Goal: Task Accomplishment & Management: Use online tool/utility

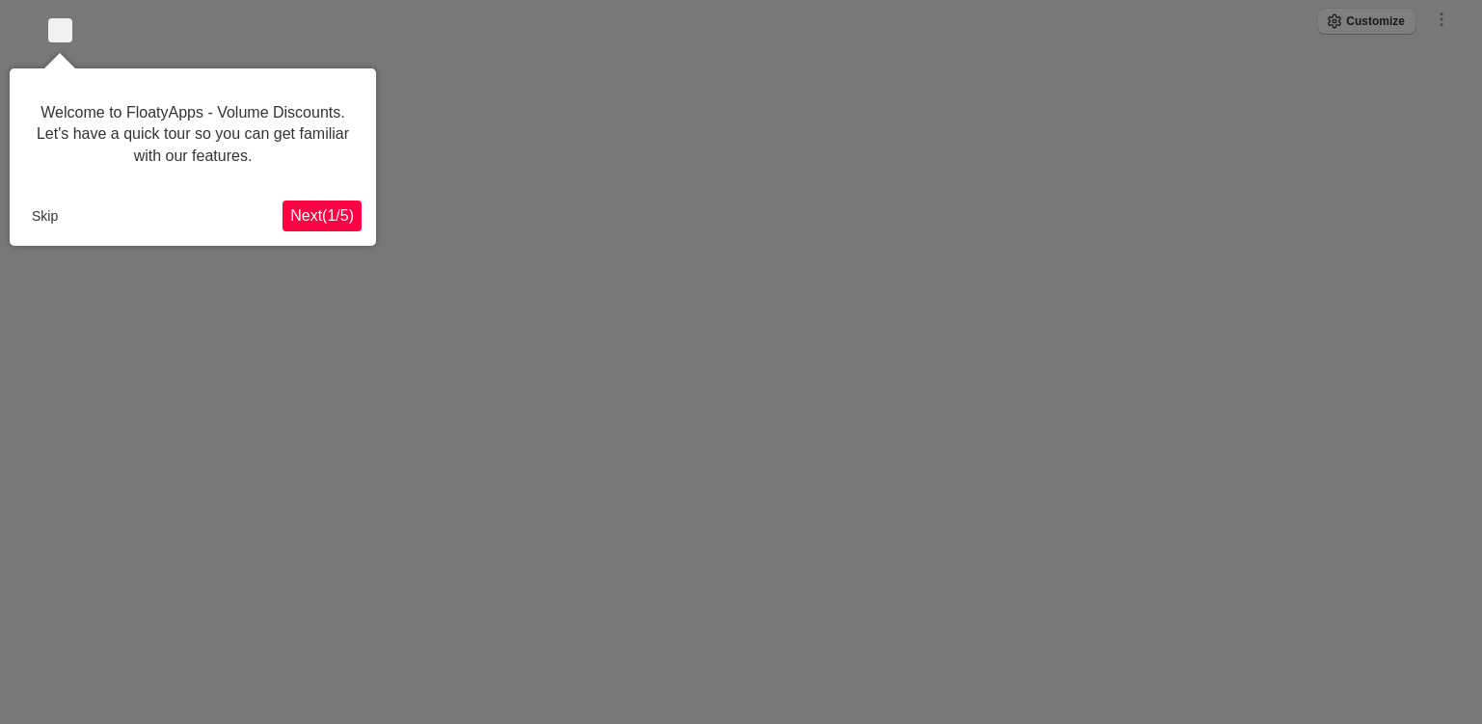
click at [29, 206] on button "Skip" at bounding box center [44, 216] width 41 height 29
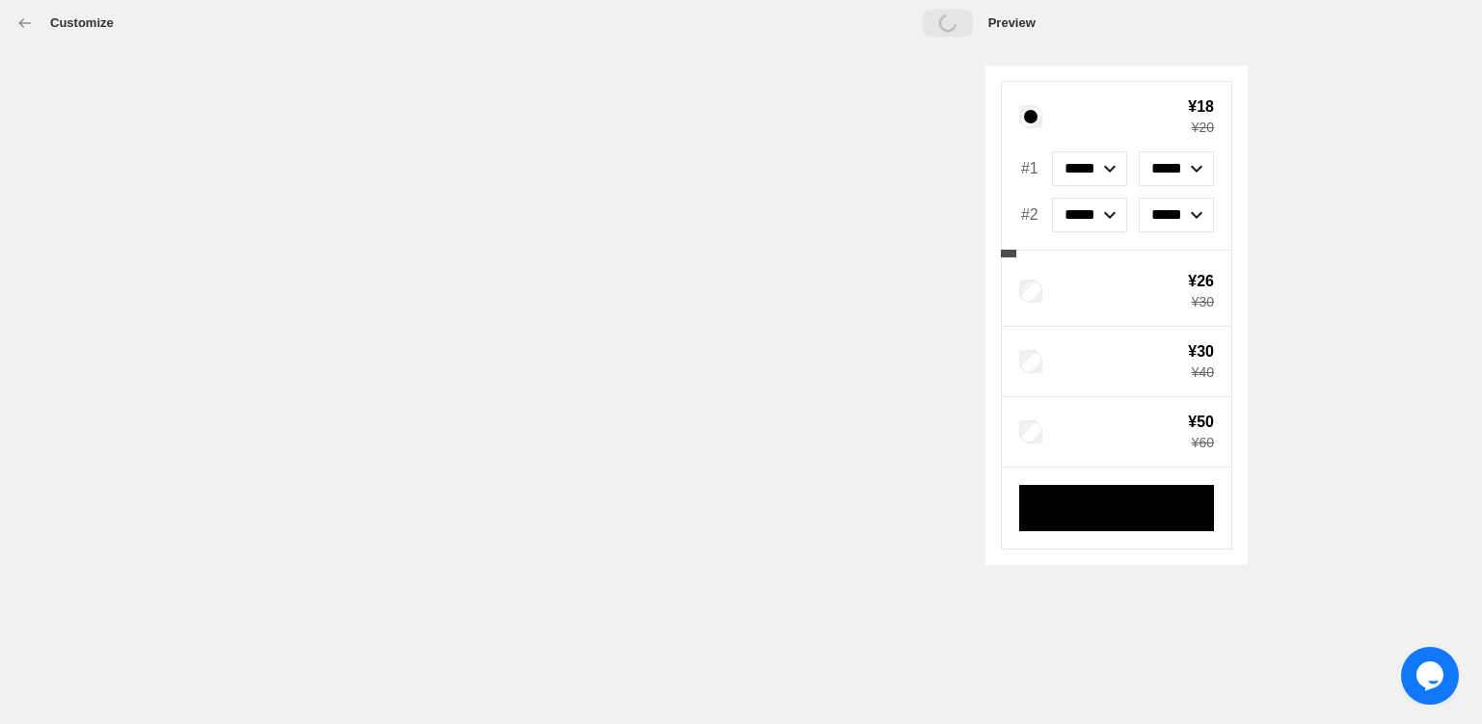
select select "*******"
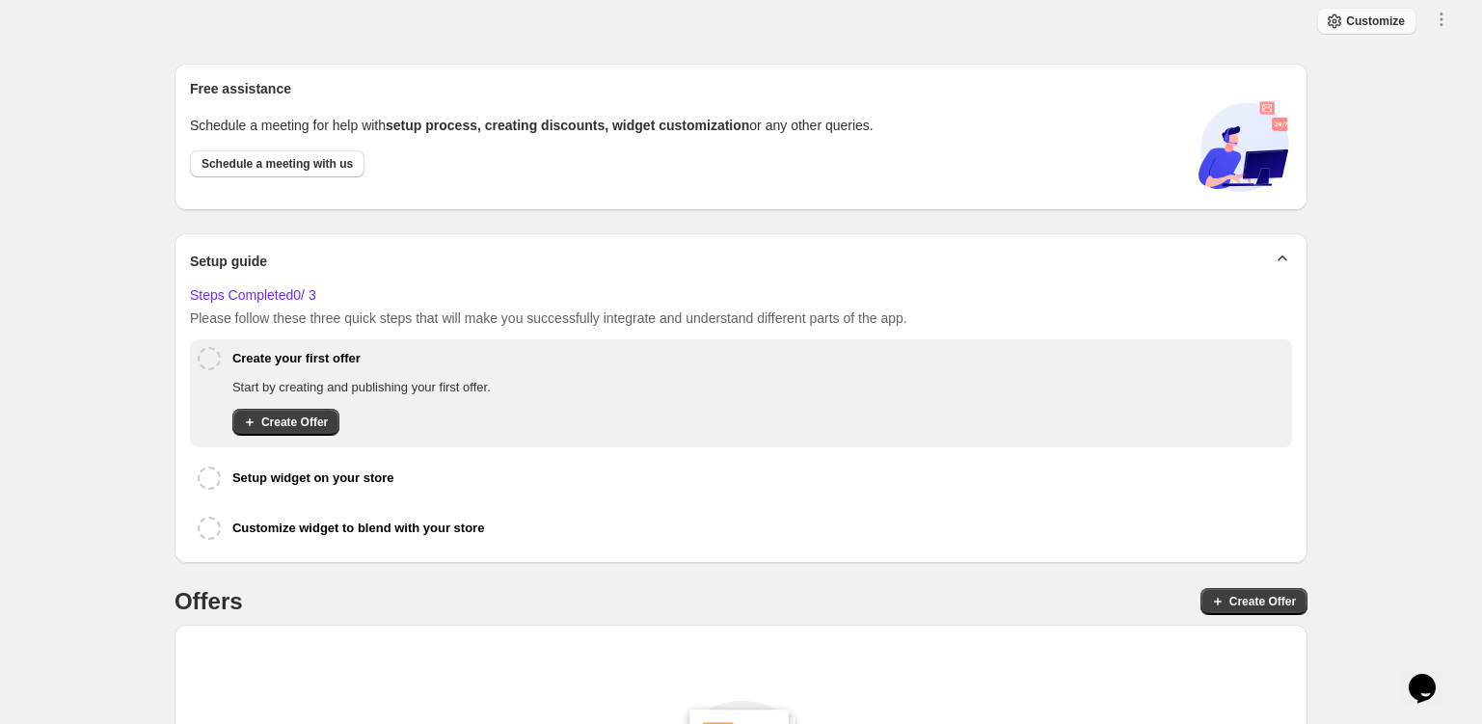
click at [1369, 23] on span "Customize" at bounding box center [1375, 21] width 59 height 15
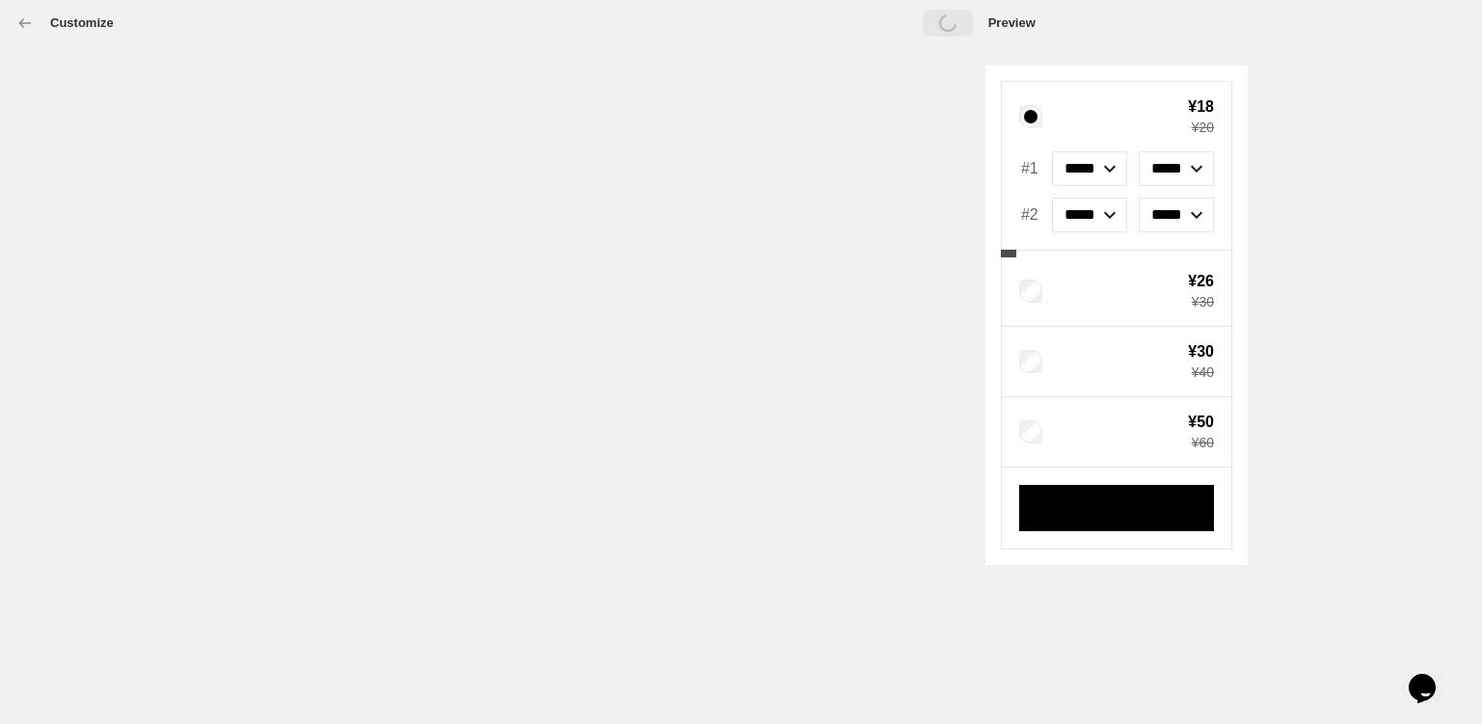
select select "*******"
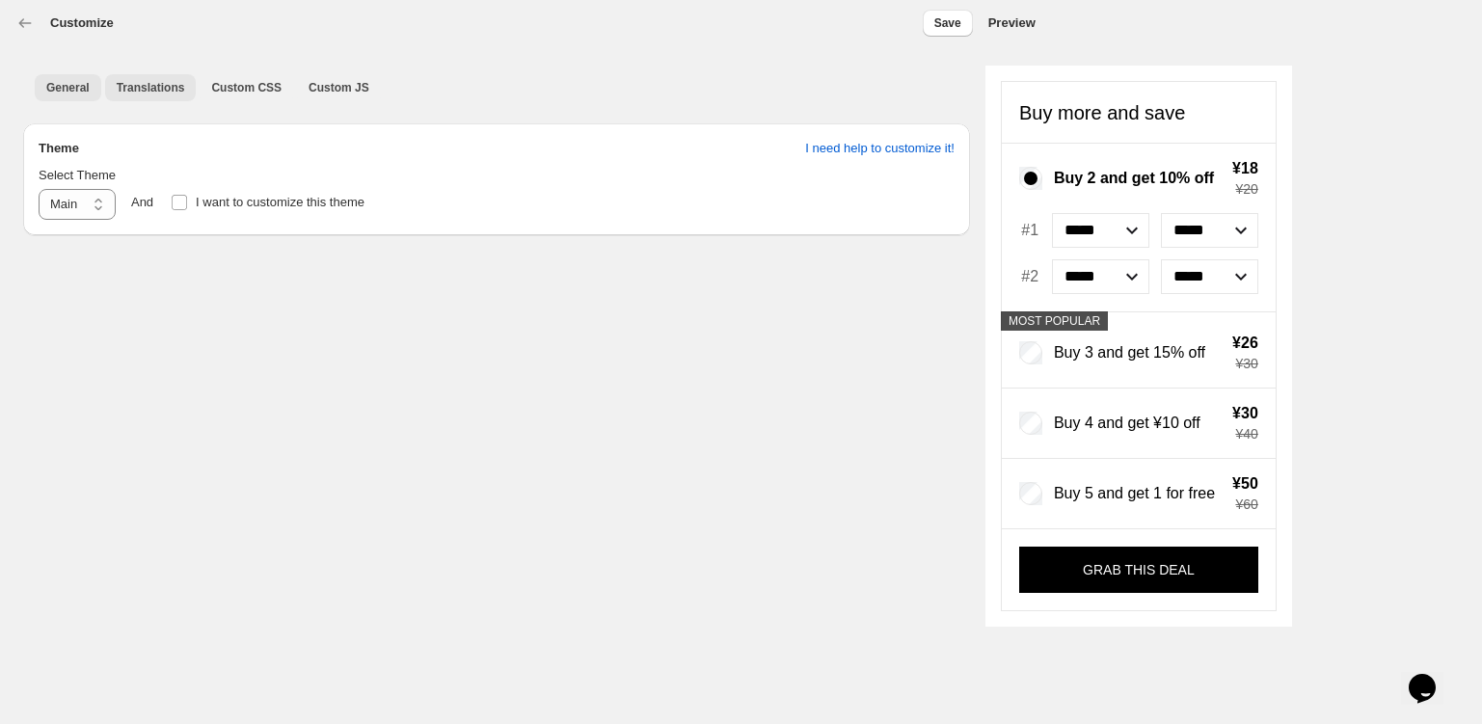
click at [129, 83] on span "Translations" at bounding box center [151, 87] width 68 height 15
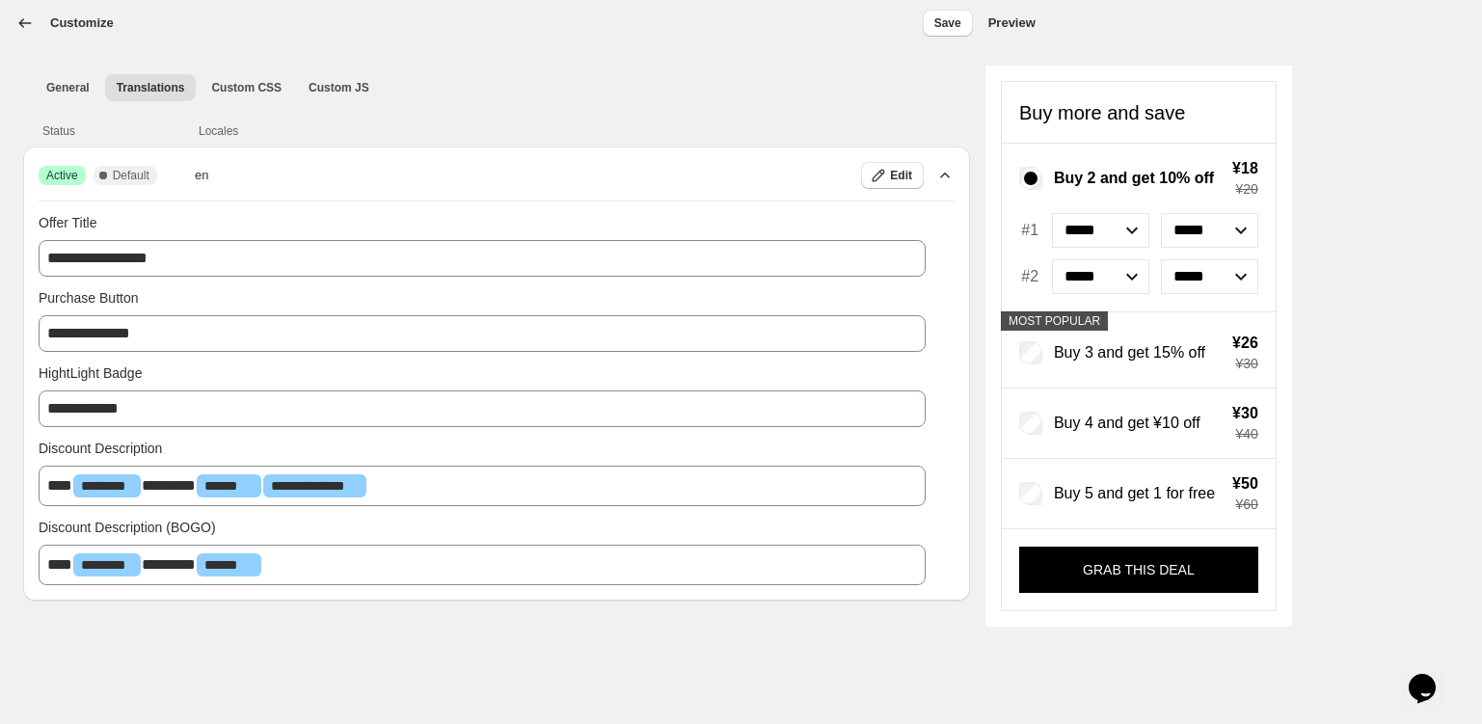
click at [20, 20] on icon "button" at bounding box center [24, 23] width 19 height 19
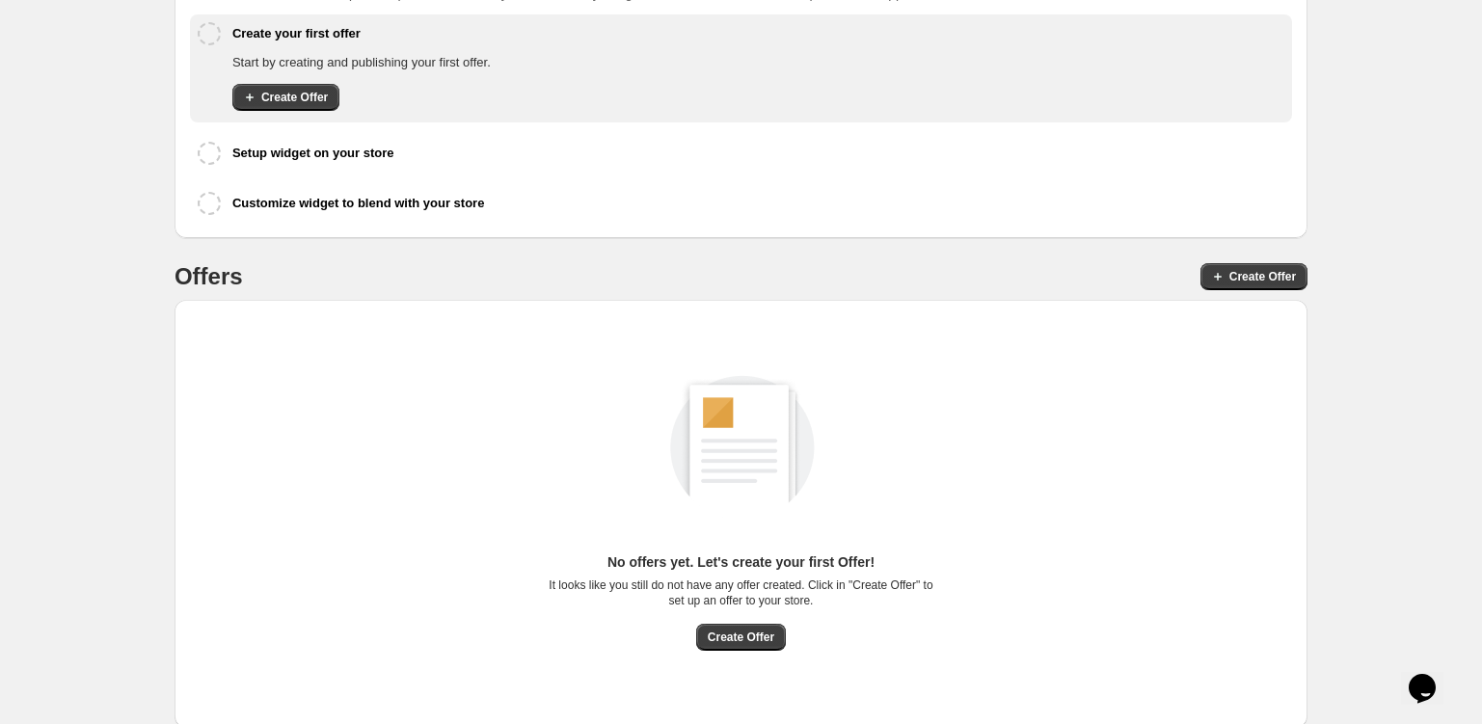
scroll to position [335, 0]
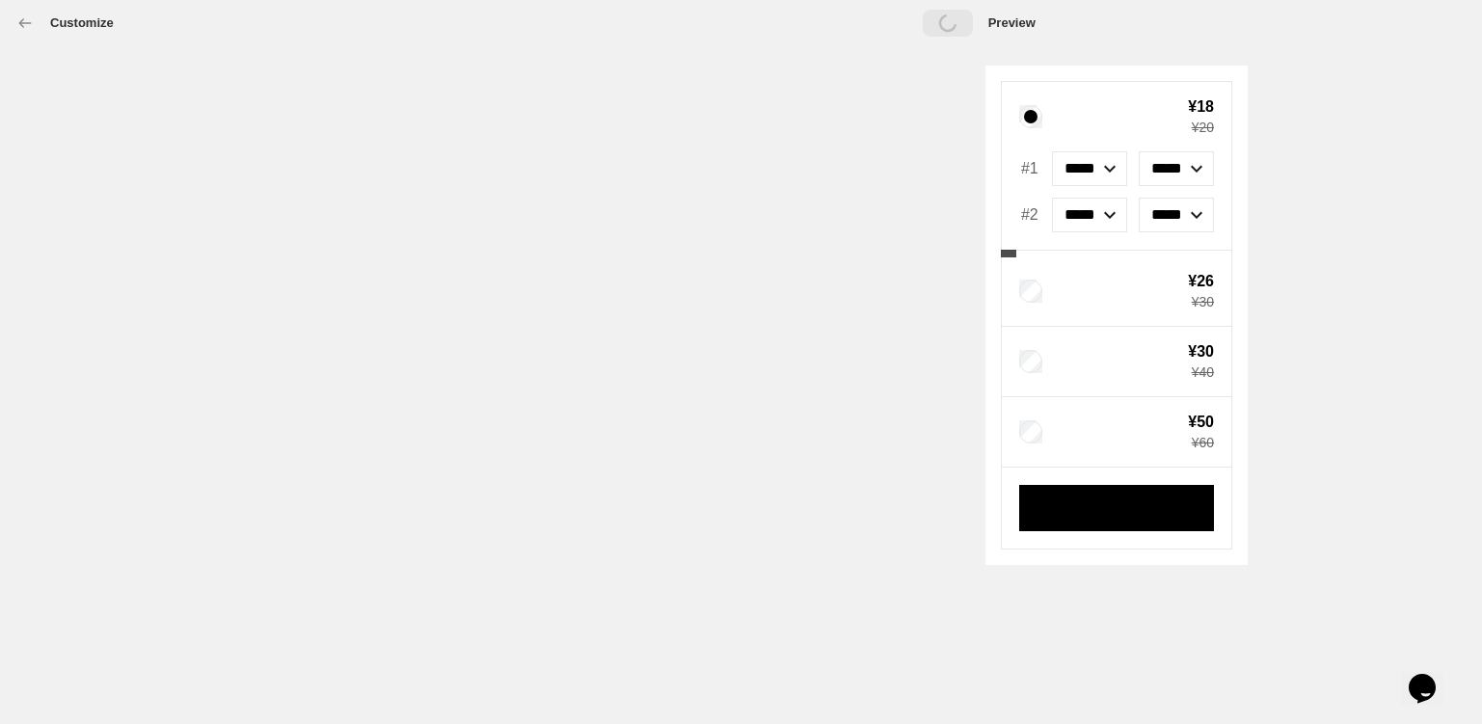
select select "*******"
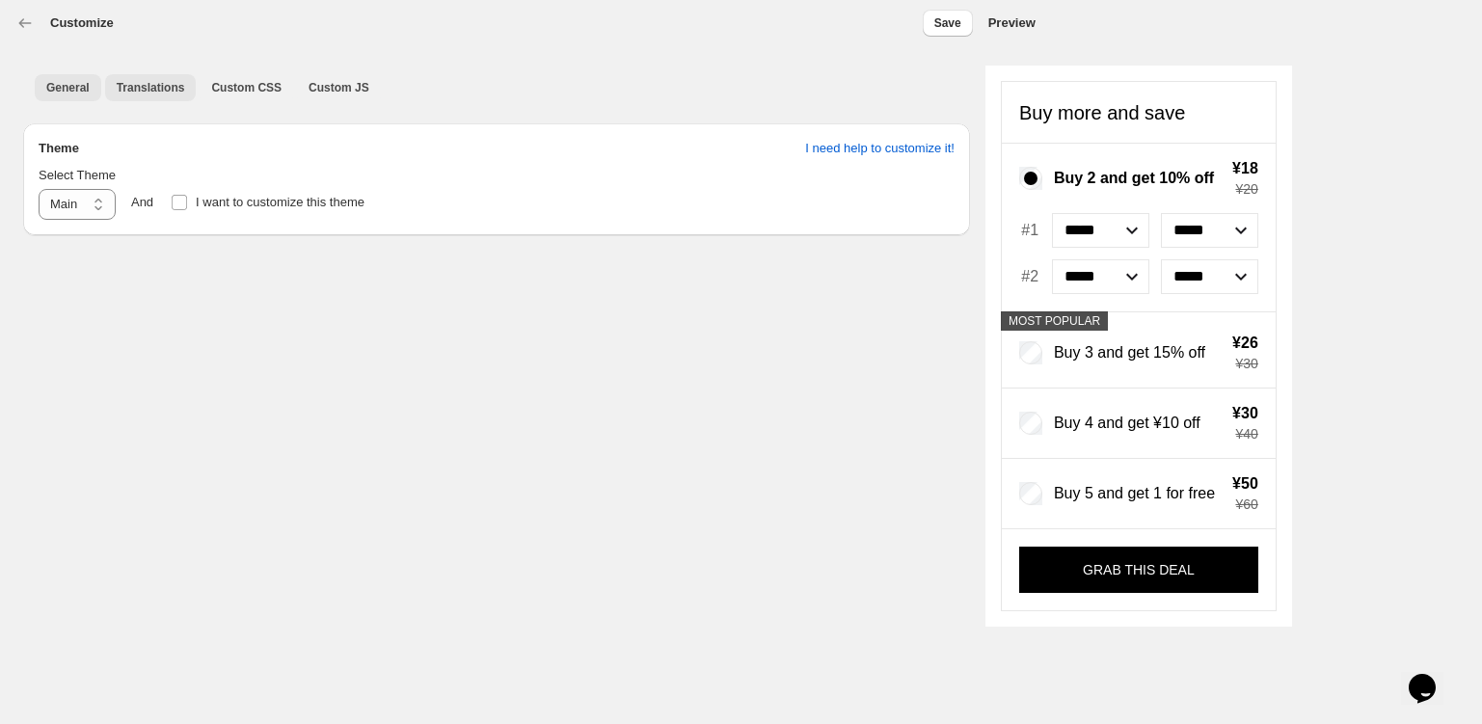
click at [161, 88] on span "Translations" at bounding box center [151, 87] width 68 height 15
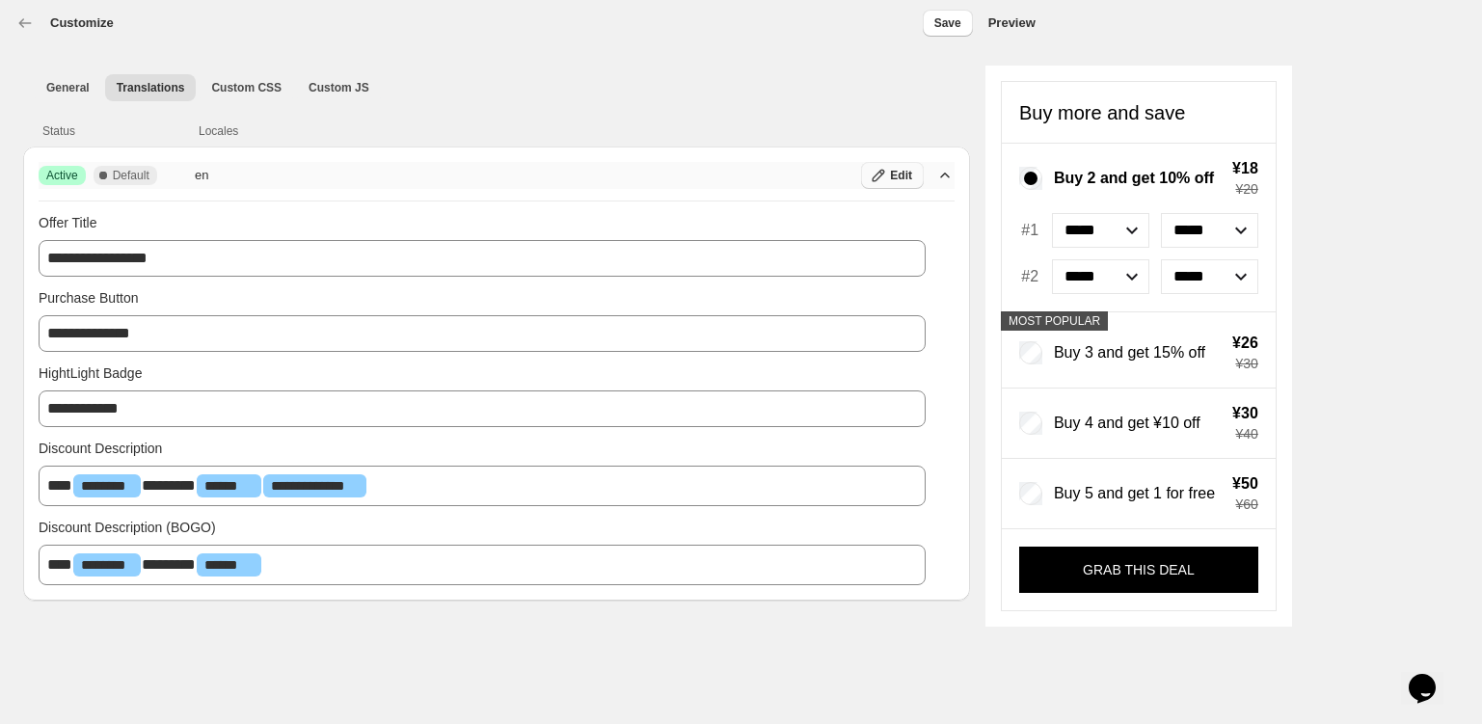
click at [902, 175] on span "Edit" at bounding box center [901, 175] width 22 height 15
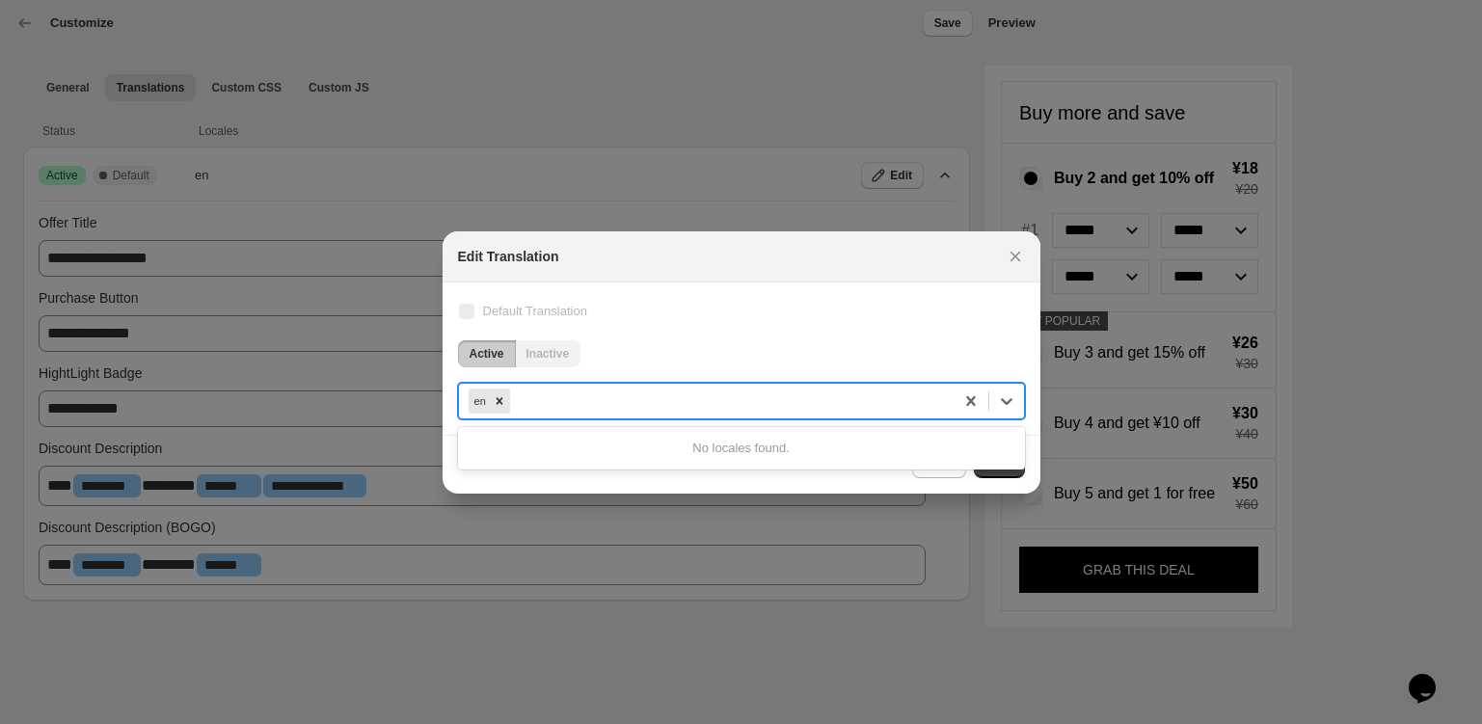
click at [567, 408] on div ":r1j:" at bounding box center [729, 401] width 430 height 23
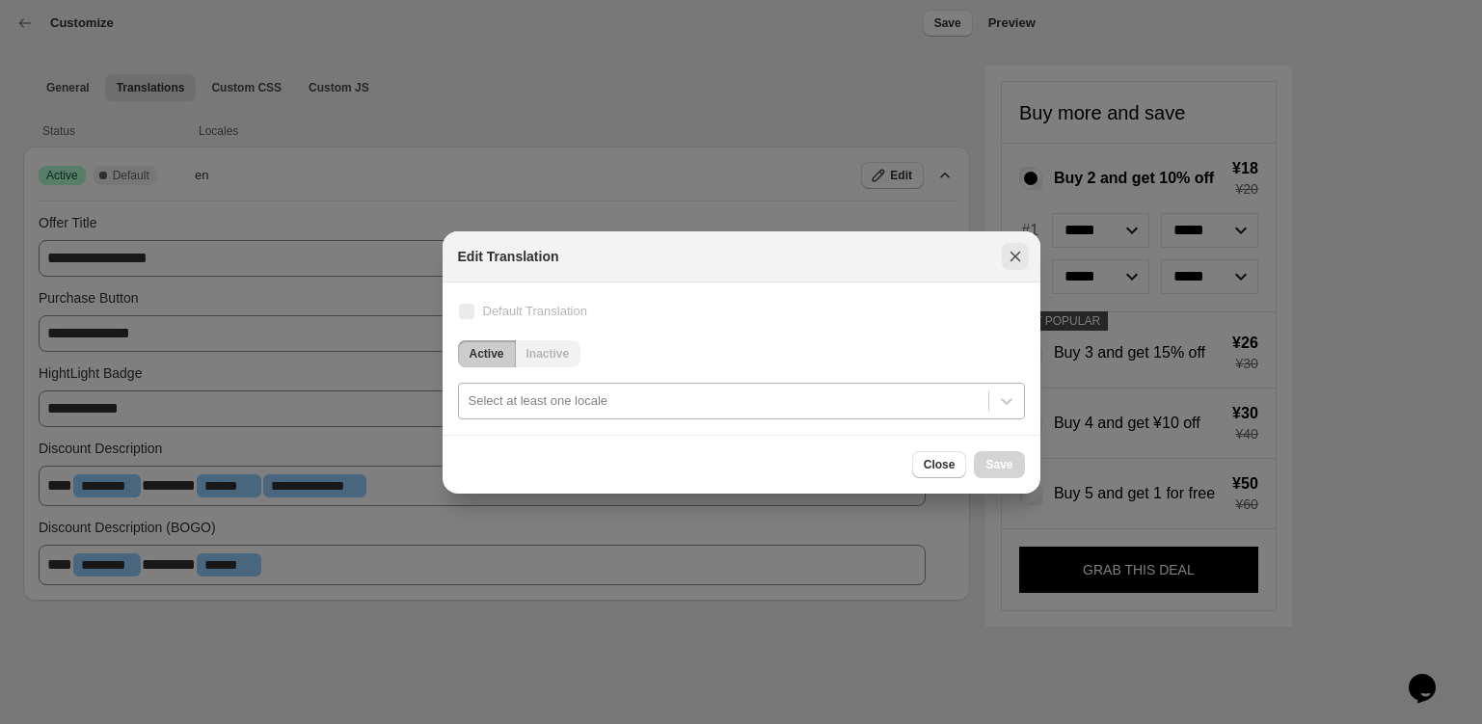
click at [1019, 252] on icon "Close" at bounding box center [1015, 256] width 19 height 19
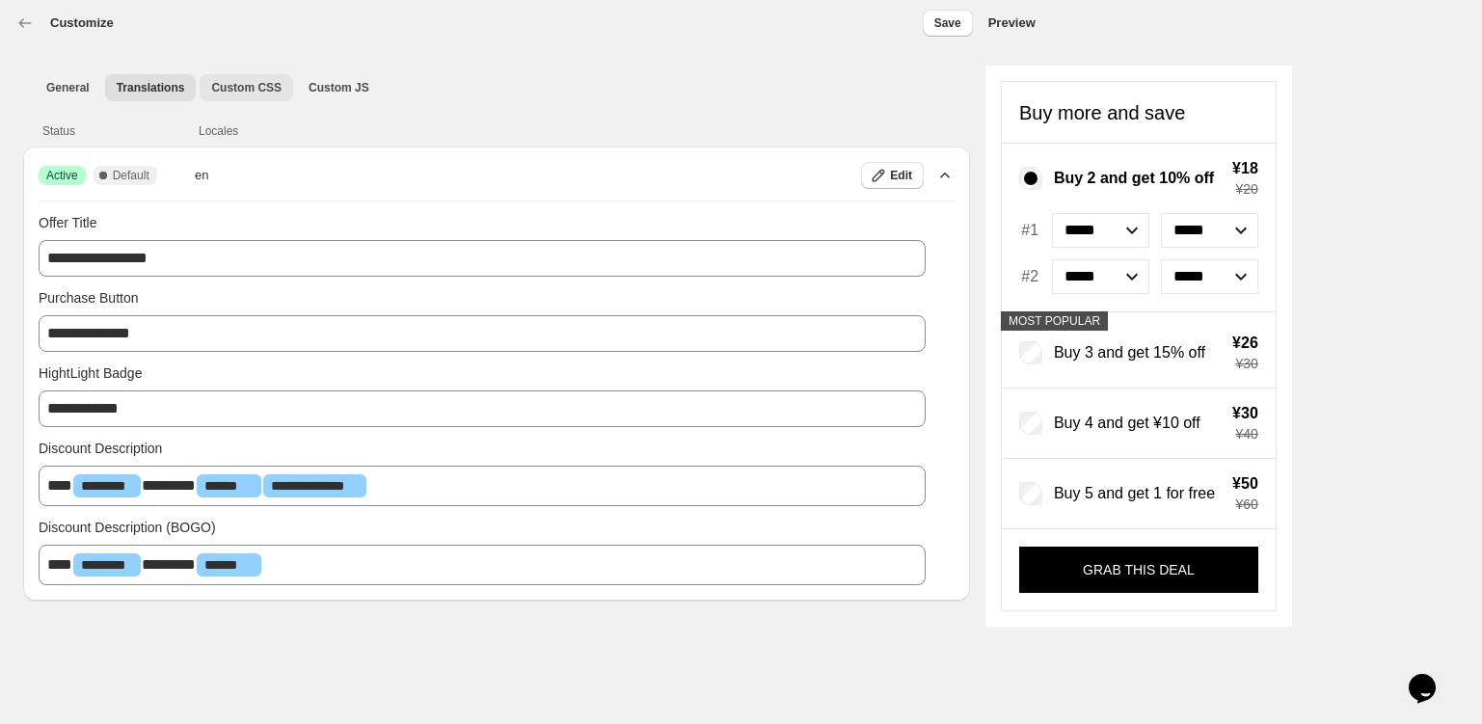
click at [237, 85] on span "Custom CSS" at bounding box center [246, 87] width 70 height 15
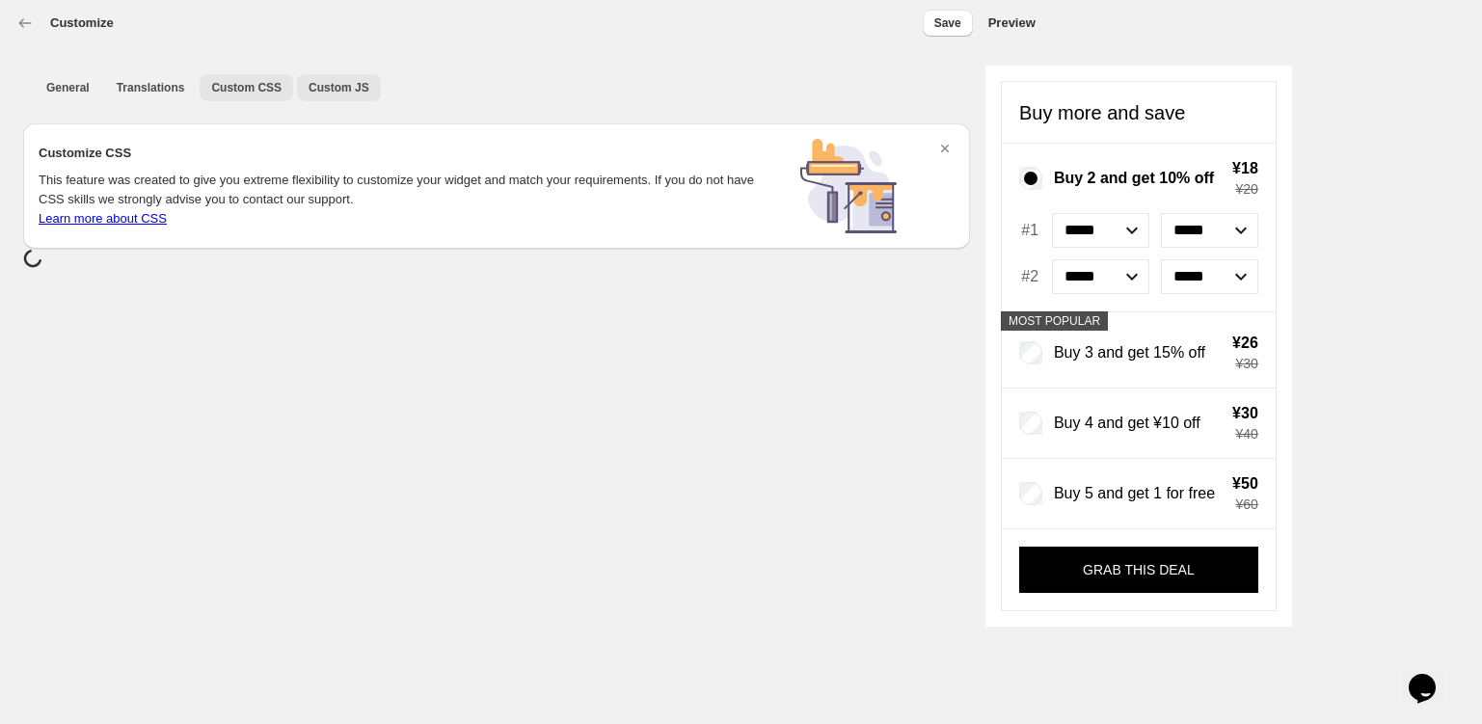
click at [323, 89] on span "Custom JS" at bounding box center [339, 87] width 61 height 15
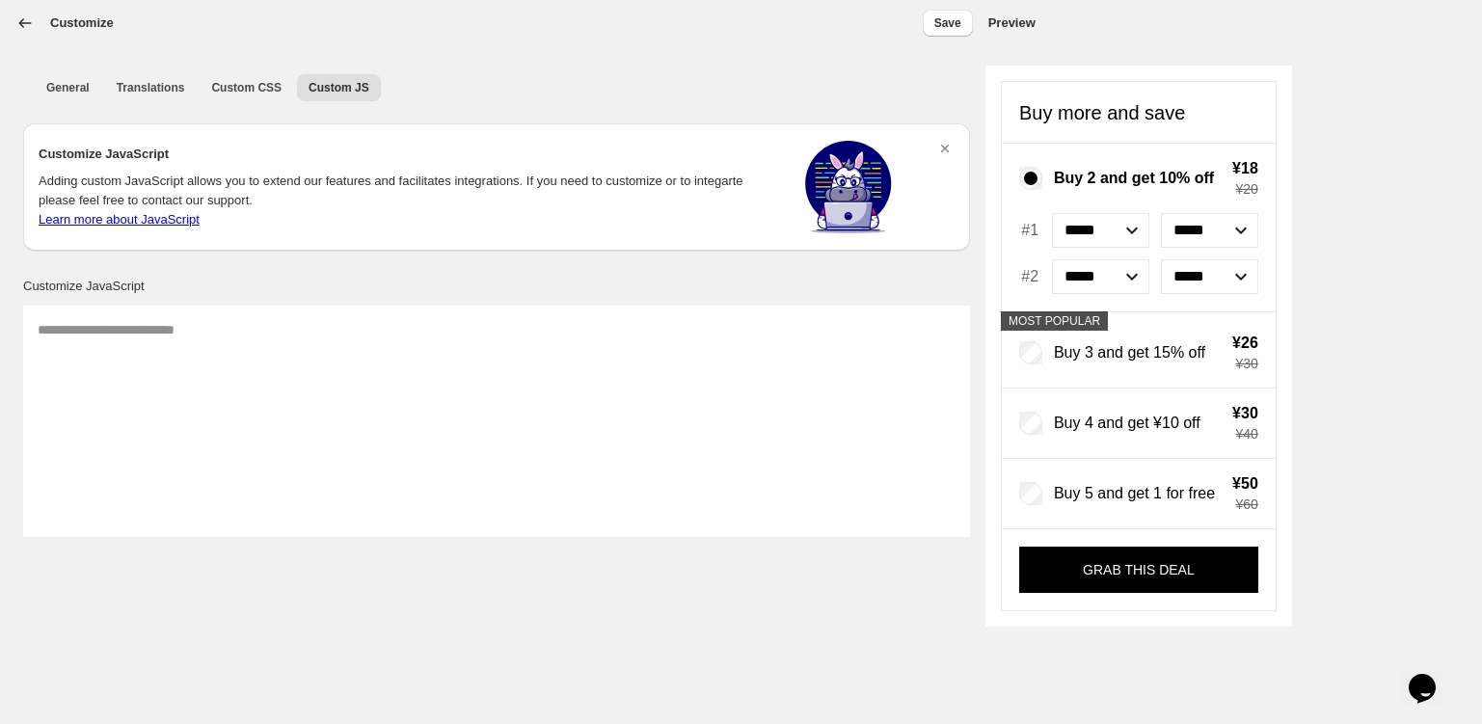
click at [23, 20] on icon "button" at bounding box center [24, 23] width 19 height 19
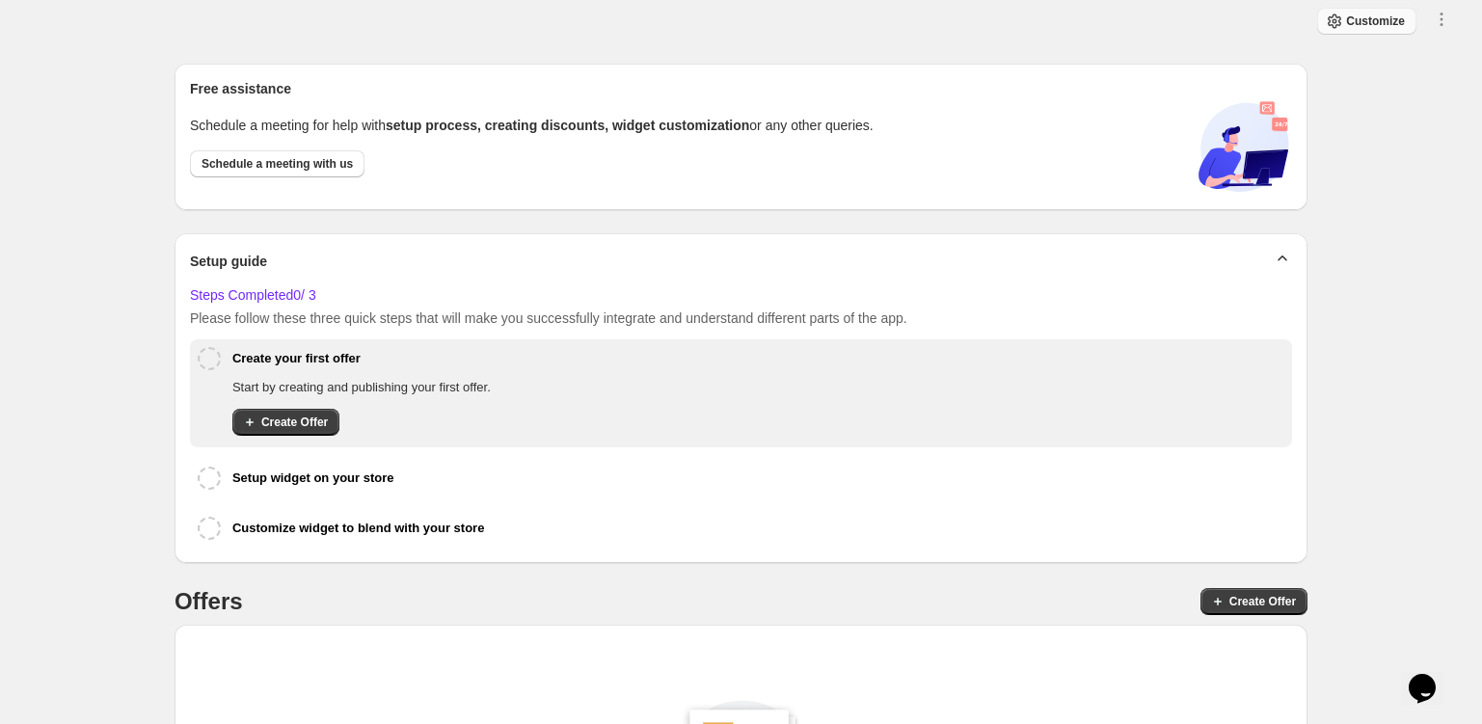
click at [1351, 18] on span "Customize" at bounding box center [1375, 21] width 59 height 15
select select "*******"
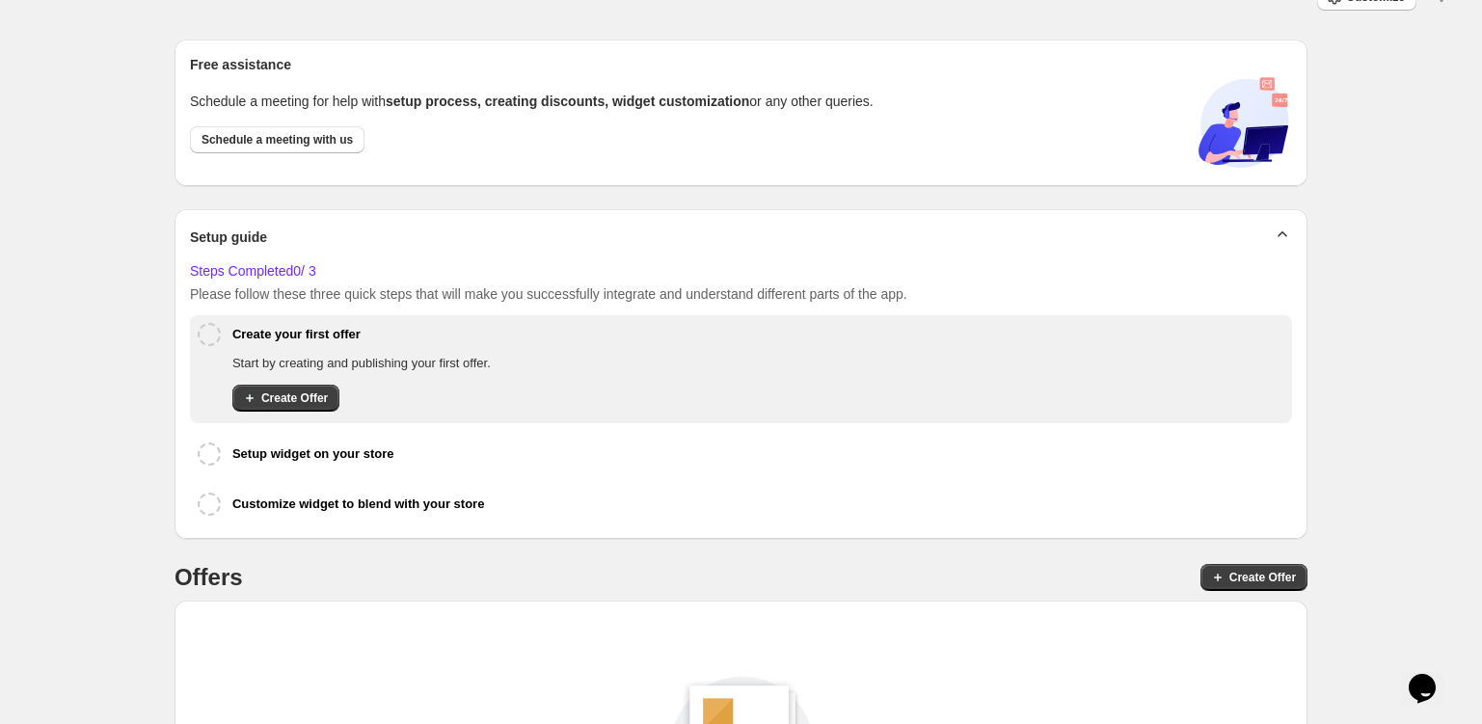
scroll to position [30, 0]
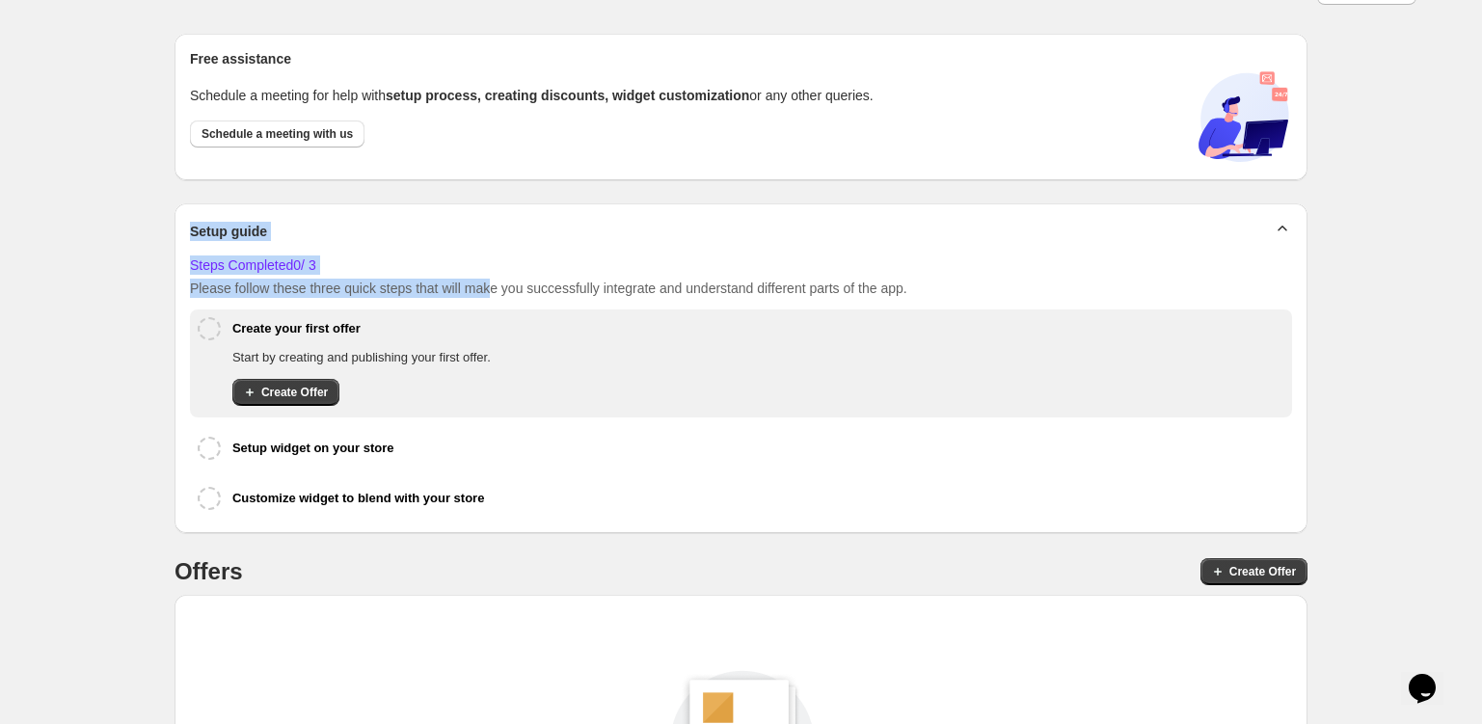
drag, startPoint x: 196, startPoint y: 238, endPoint x: 497, endPoint y: 300, distance: 307.2
click at [497, 300] on div "Setup guide Steps Completed 0 / 3 Please follow these three quick steps that wi…" at bounding box center [741, 368] width 1133 height 330
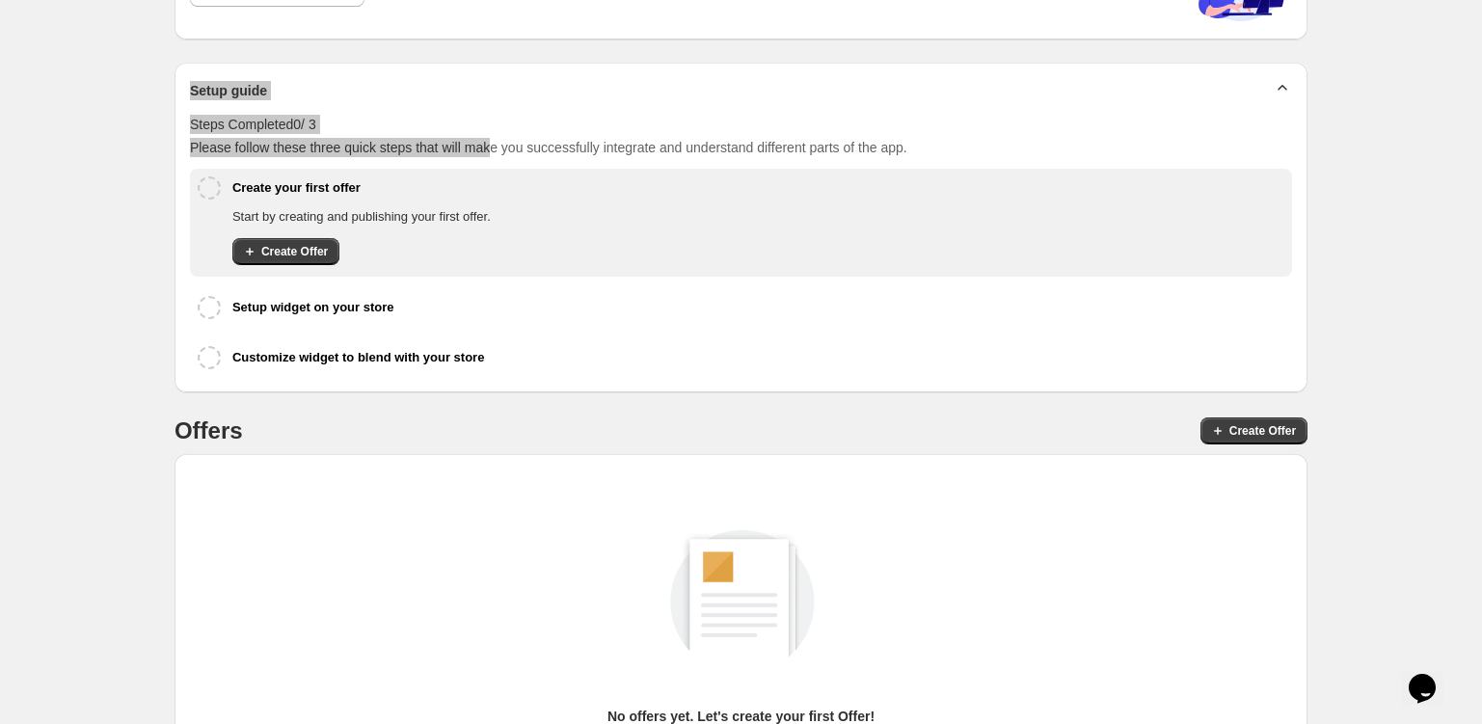
scroll to position [0, 0]
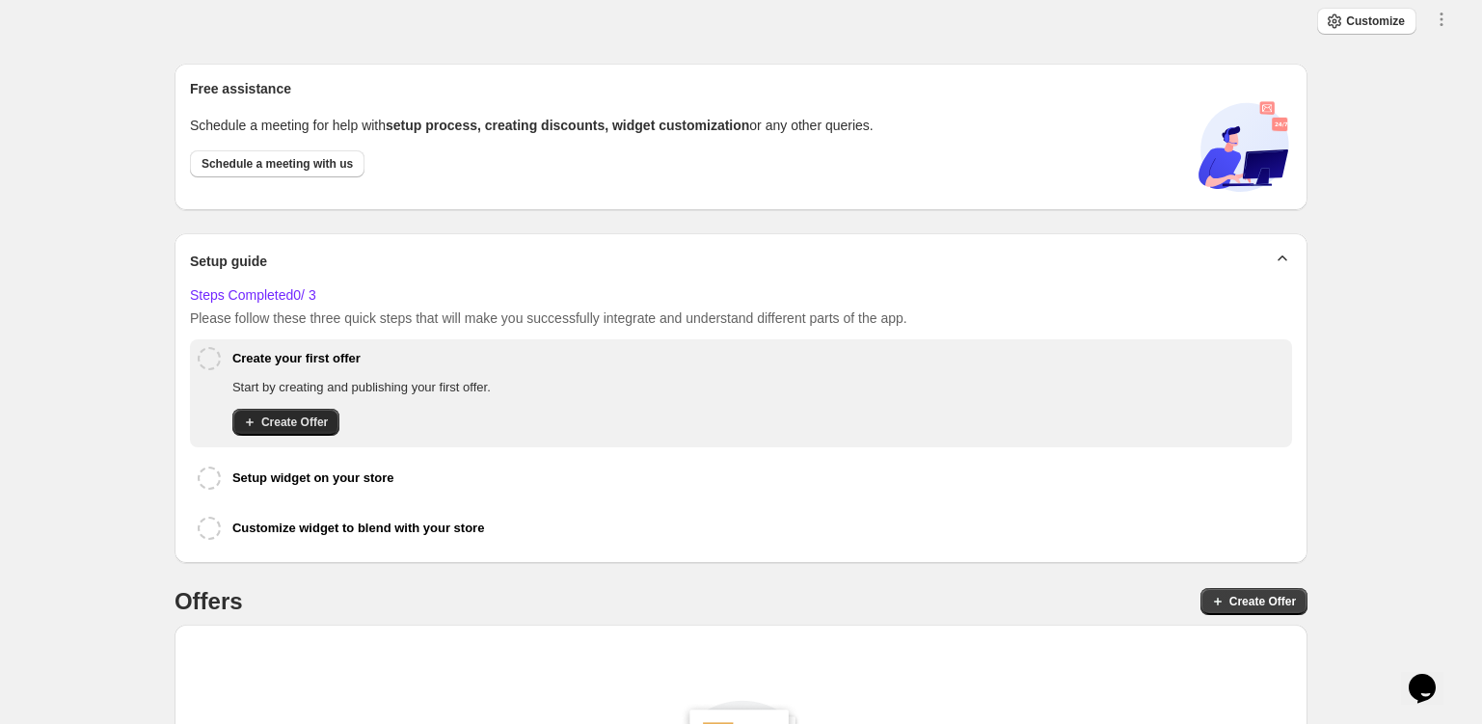
click at [287, 409] on button "Create Offer" at bounding box center [285, 422] width 107 height 27
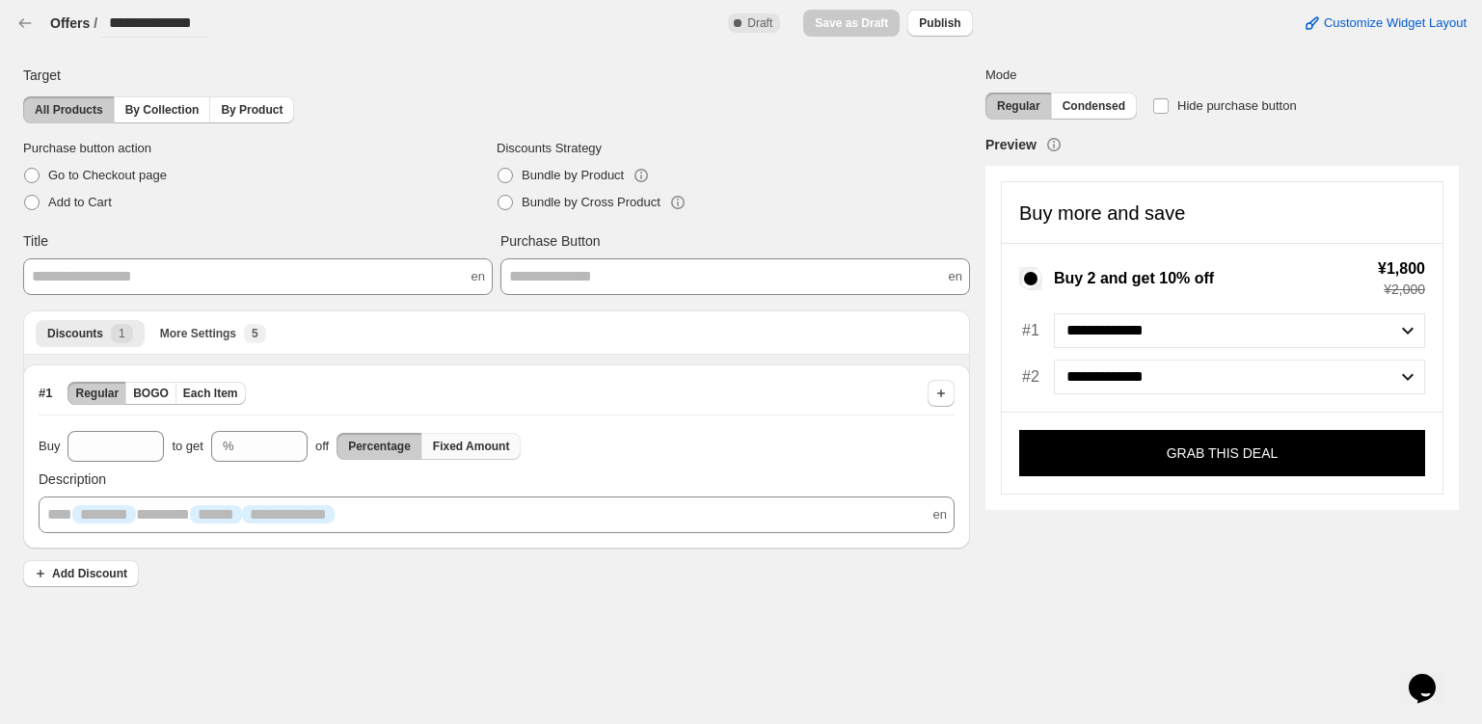
click at [454, 442] on span "Fixed Amount" at bounding box center [471, 446] width 77 height 15
click at [137, 278] on p "**********" at bounding box center [258, 276] width 452 height 19
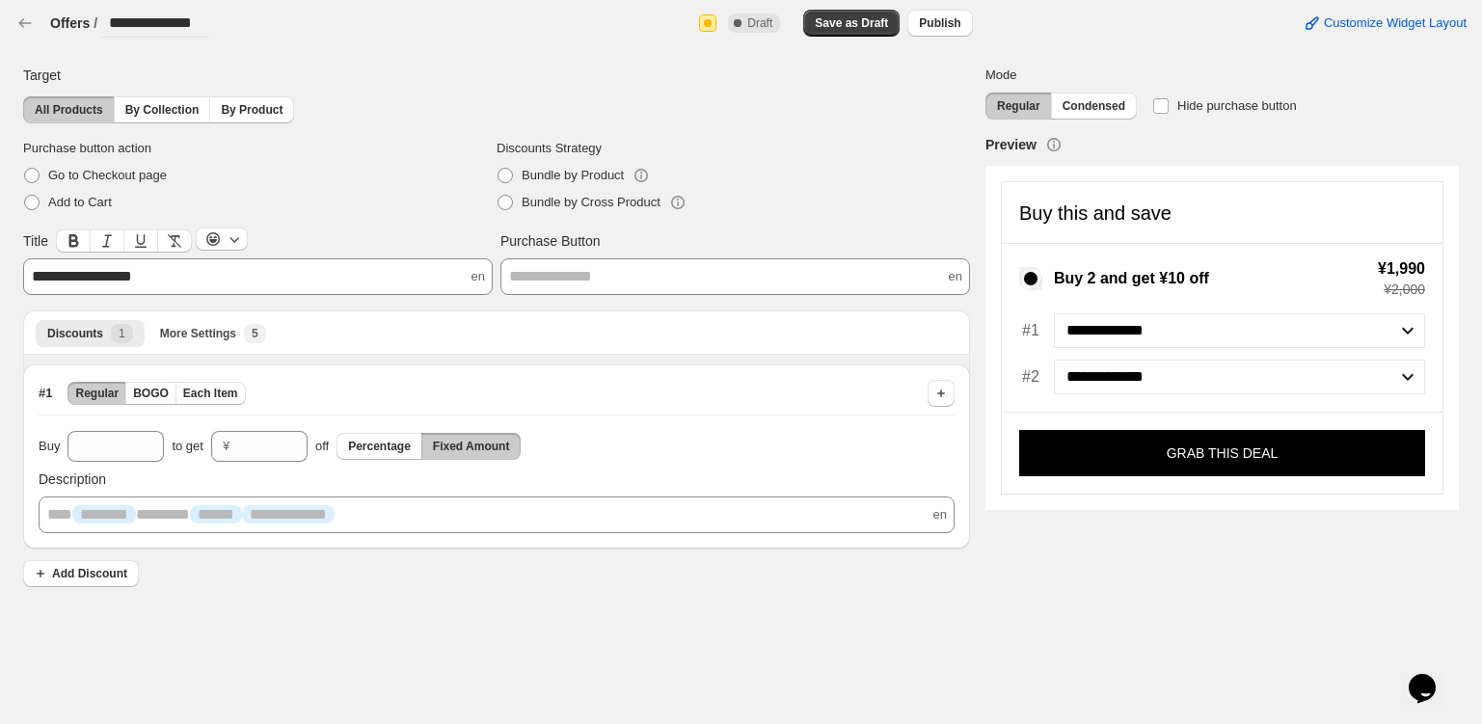
click at [79, 275] on span "**********" at bounding box center [82, 276] width 100 height 14
click at [545, 275] on p "**********" at bounding box center [735, 276] width 452 height 19
click at [849, 17] on span "Save as Draft" at bounding box center [851, 22] width 73 height 15
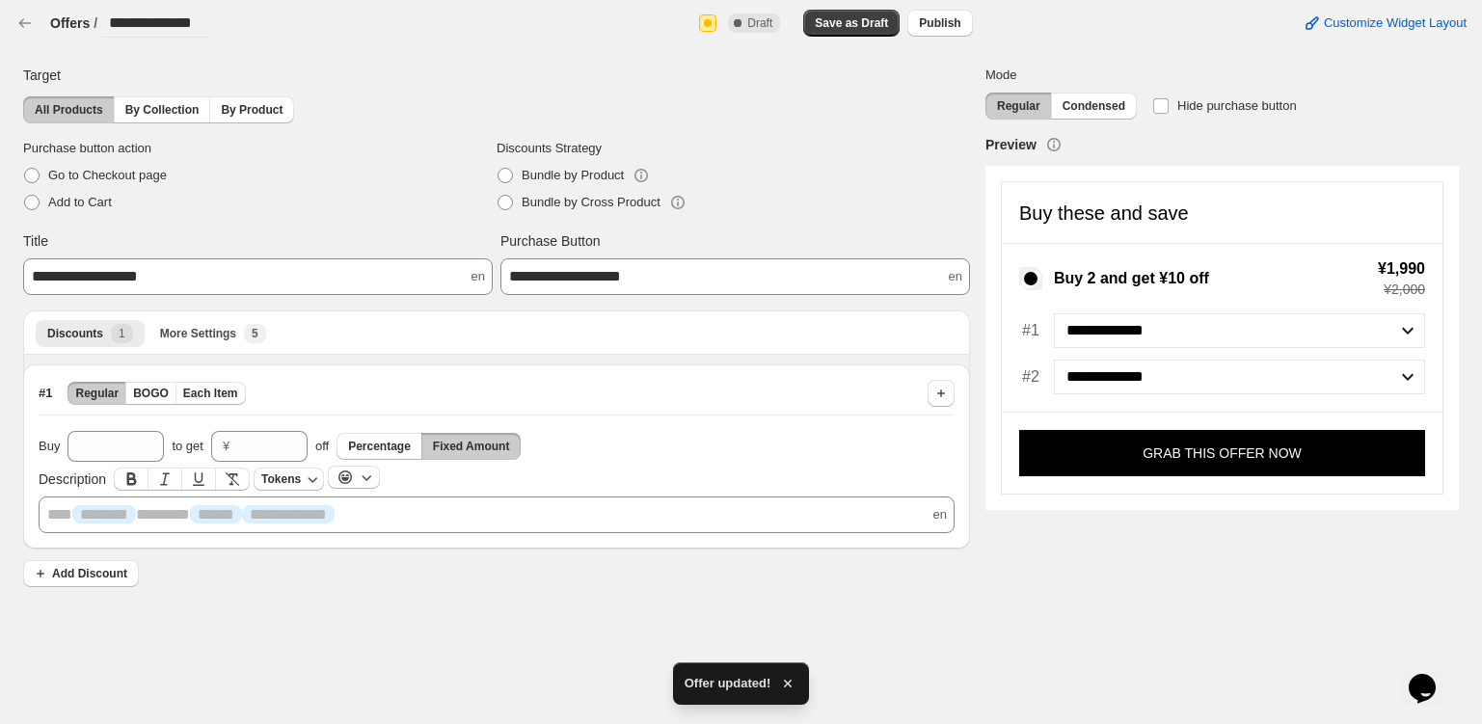
click at [269, 514] on p "**********" at bounding box center [496, 514] width 899 height 19
click at [91, 575] on span "Add Discount" at bounding box center [89, 573] width 75 height 15
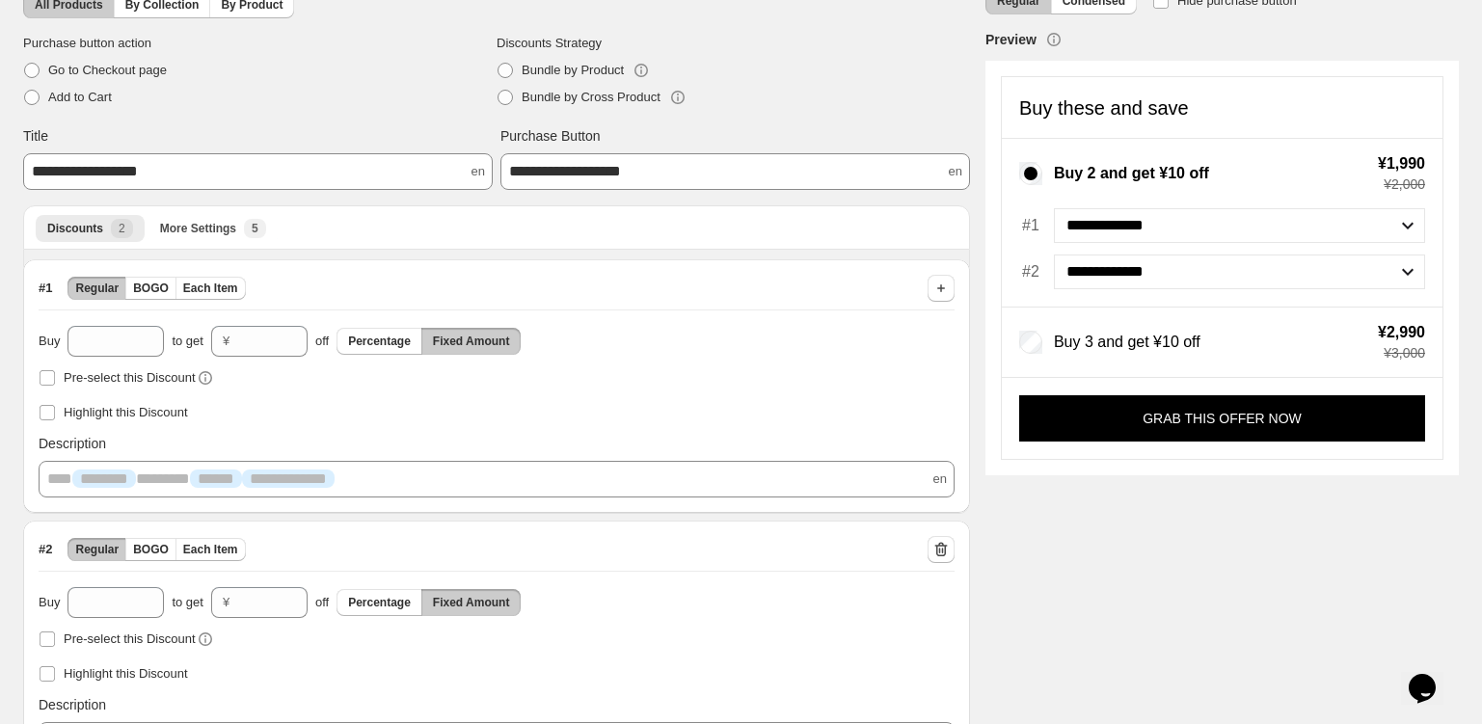
scroll to position [117, 0]
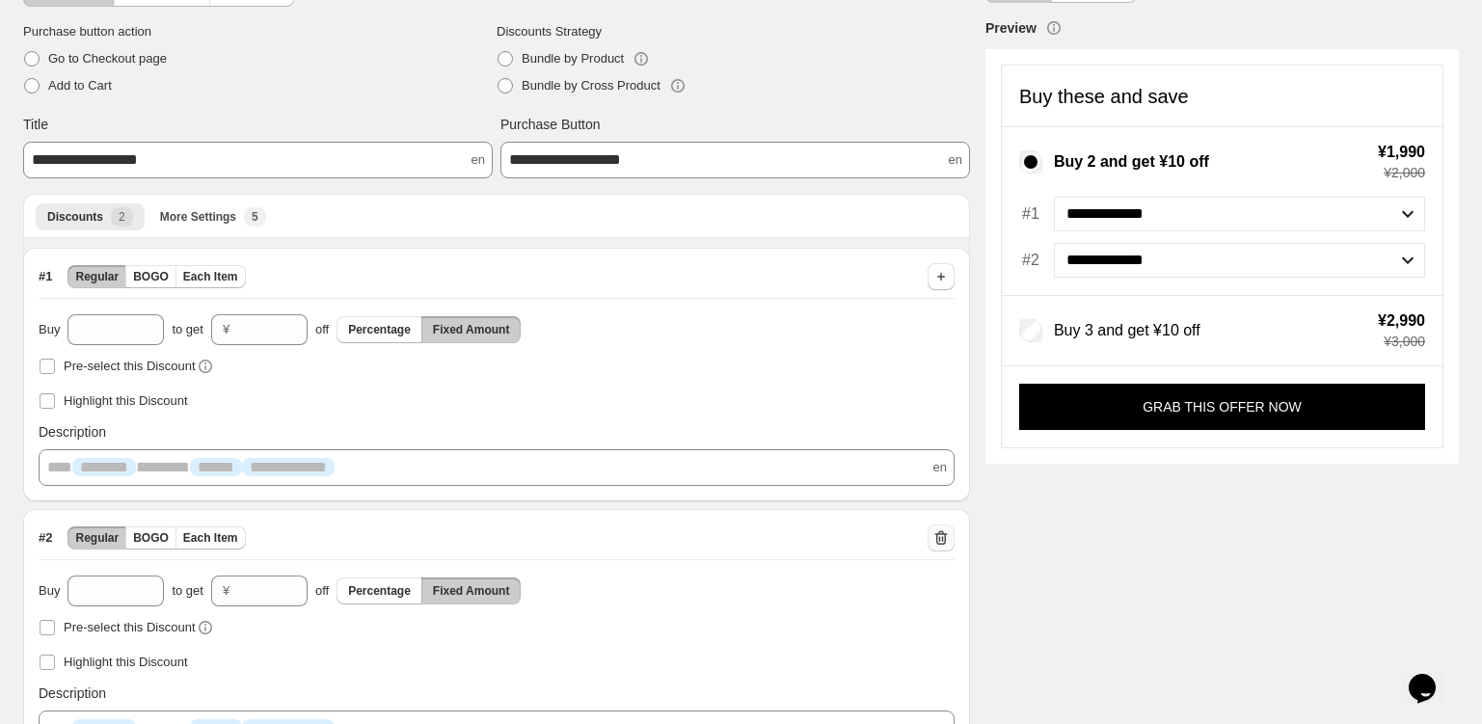
click at [939, 539] on icon "button" at bounding box center [940, 539] width 2 height 6
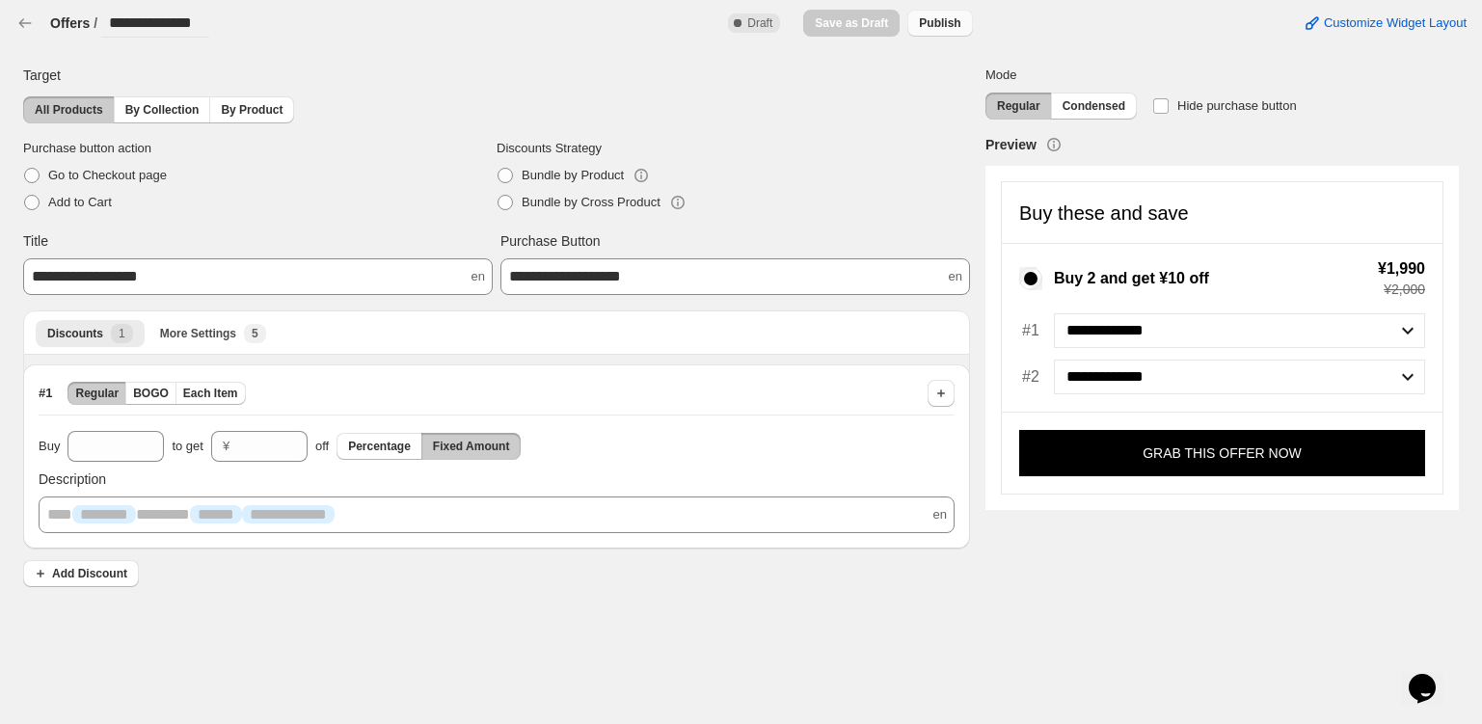
click at [938, 16] on span "Publish" at bounding box center [939, 22] width 41 height 15
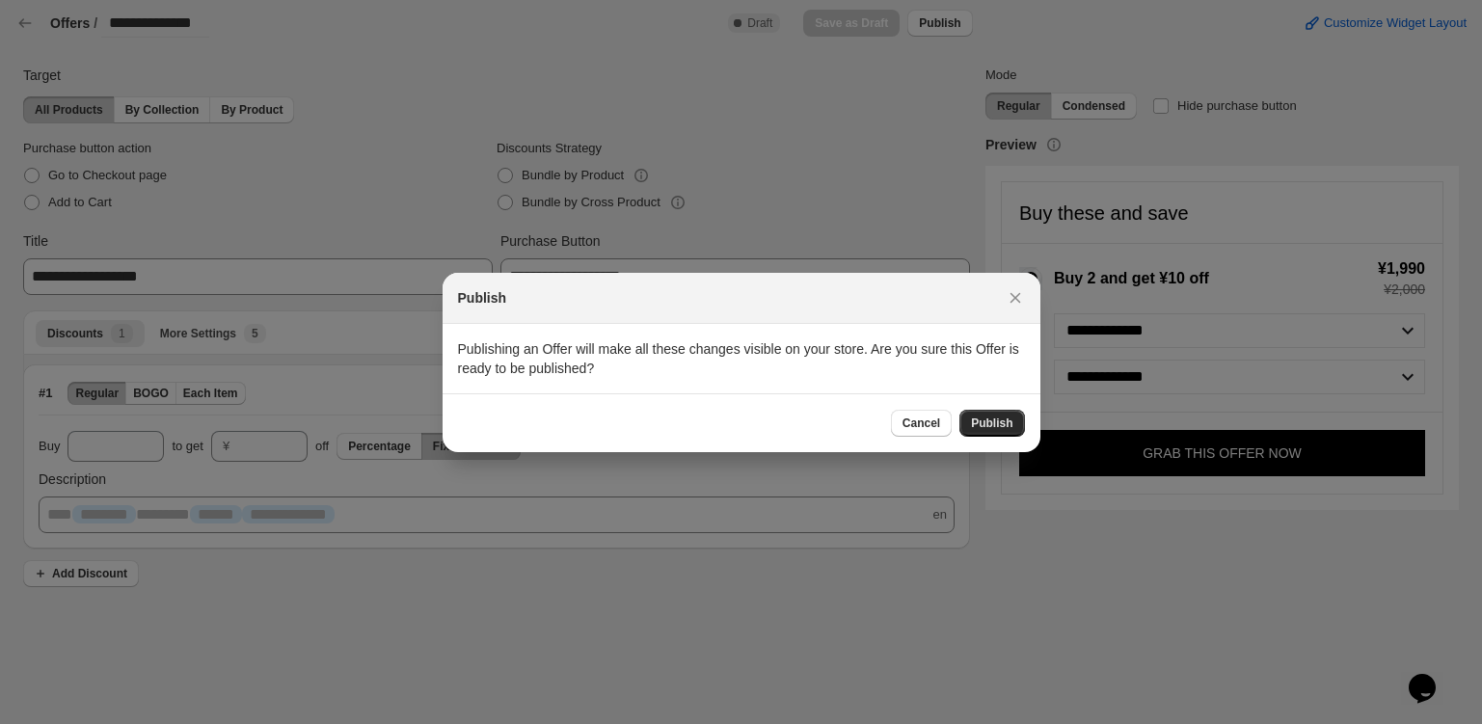
click at [1008, 424] on span "Publish" at bounding box center [991, 423] width 41 height 15
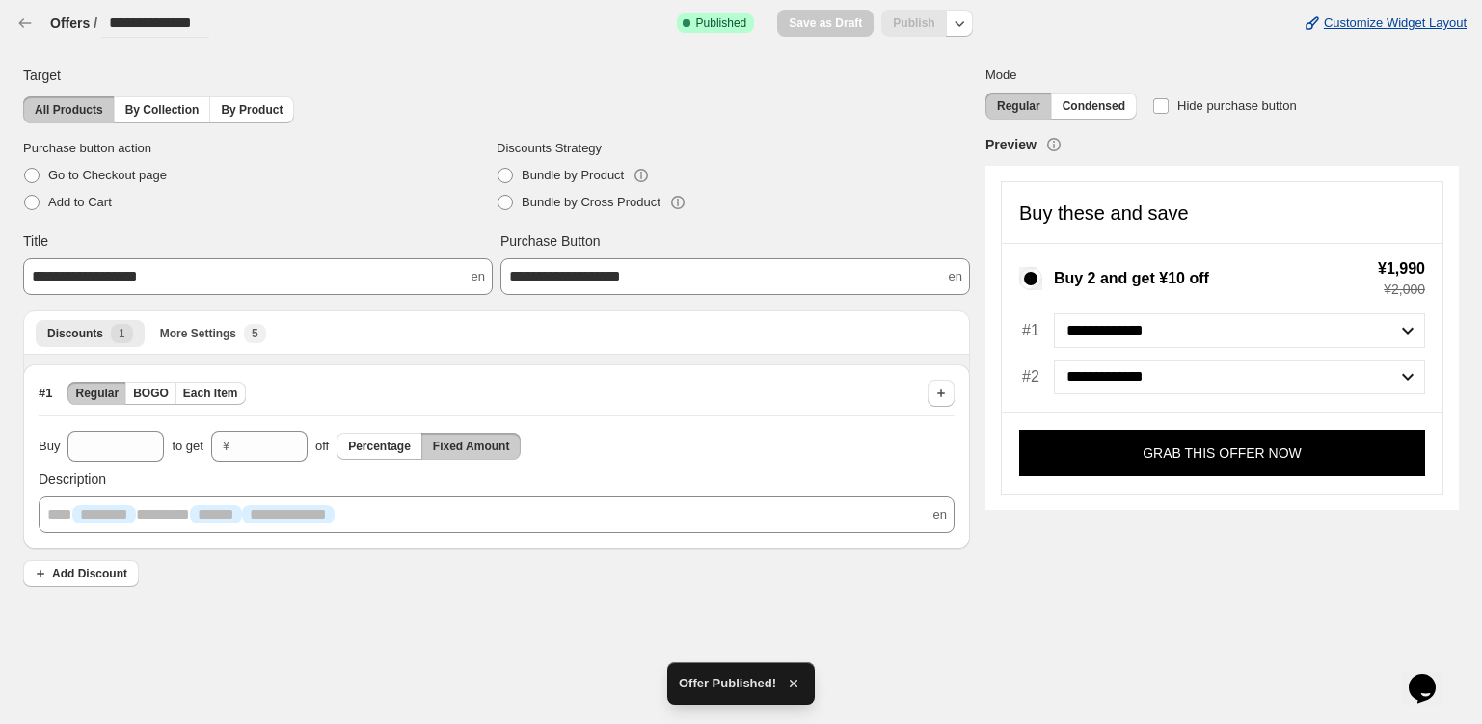
click at [1358, 21] on span "Customize Widget Layout" at bounding box center [1395, 22] width 143 height 15
select select "*******"
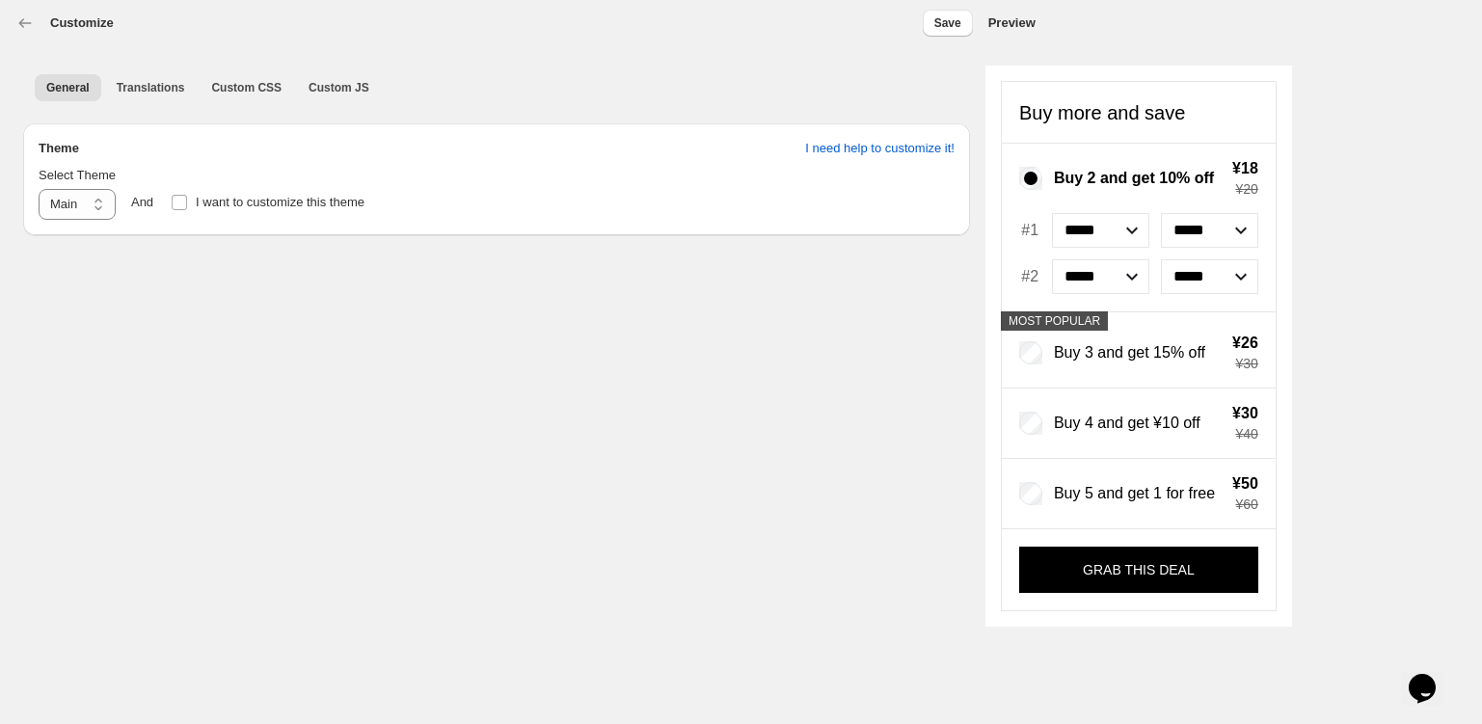
click at [38, 20] on div "Customize" at bounding box center [64, 23] width 98 height 19
click at [961, 18] on button "Save" at bounding box center [948, 23] width 50 height 27
click at [30, 29] on icon "button" at bounding box center [24, 23] width 19 height 19
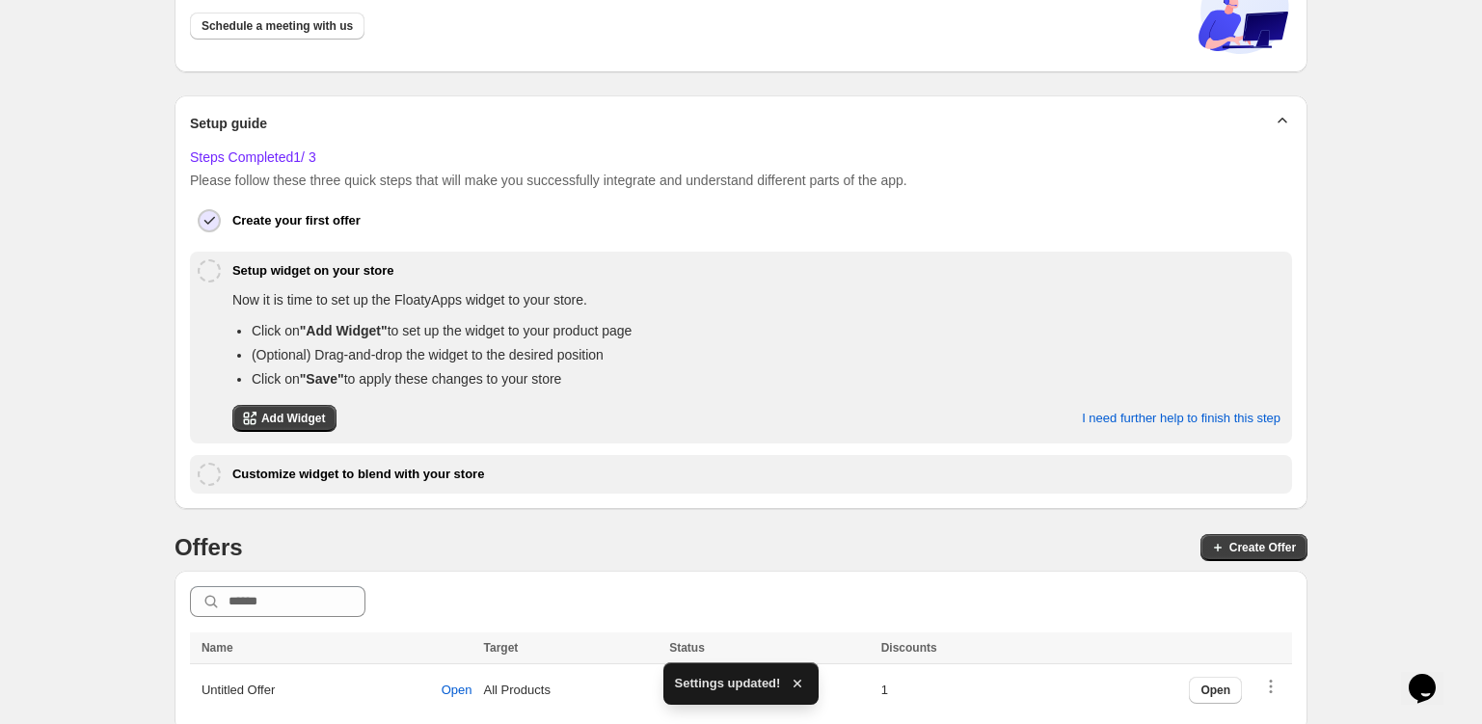
scroll to position [217, 0]
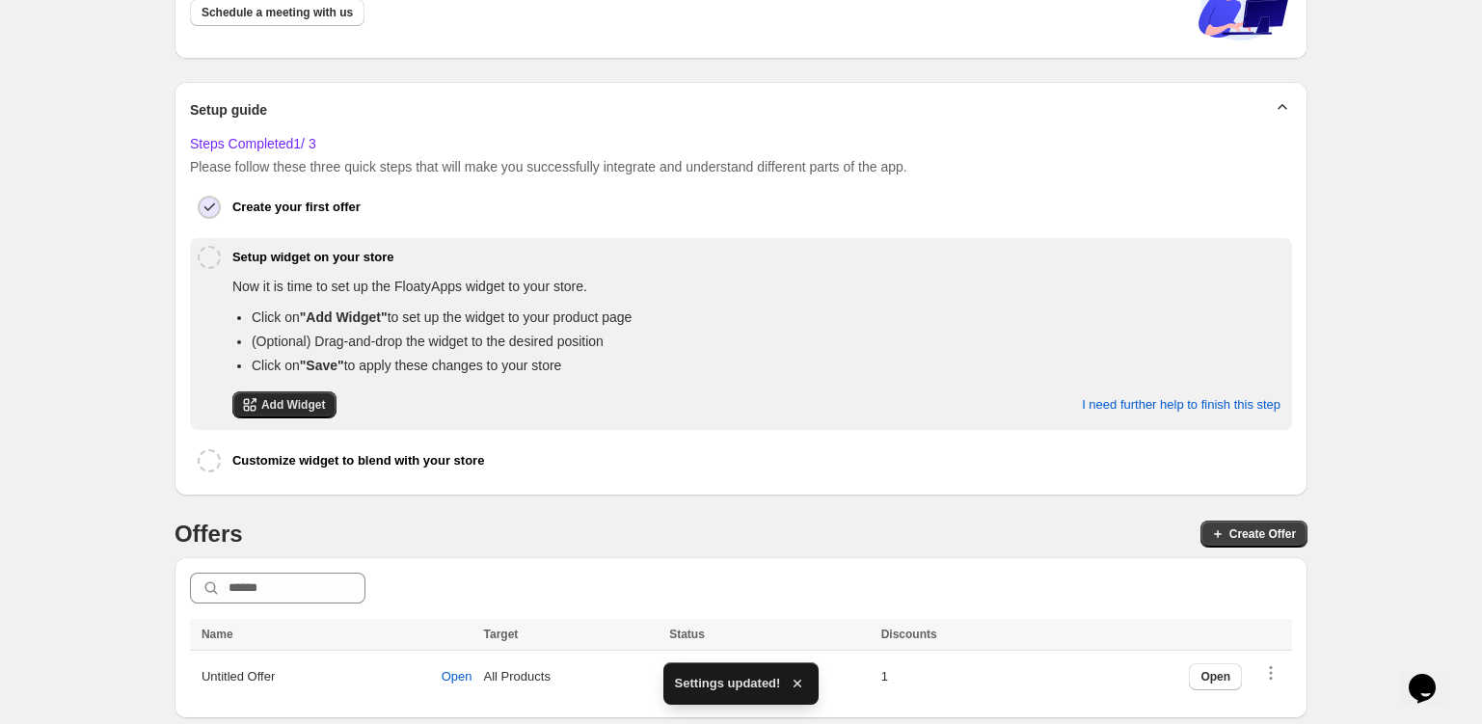
click at [304, 399] on span "Add Widget" at bounding box center [293, 404] width 65 height 15
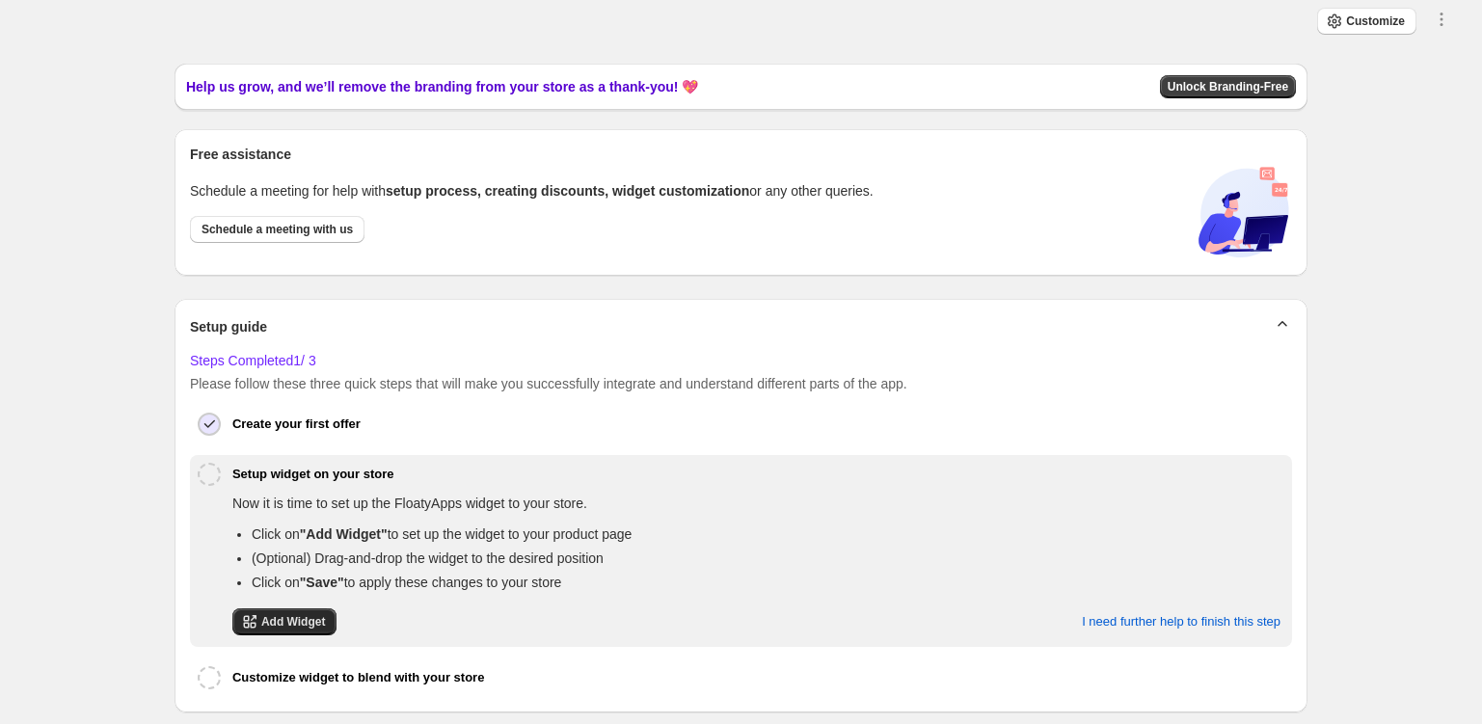
click at [273, 618] on span "Add Widget" at bounding box center [293, 621] width 65 height 15
click at [296, 619] on span "Add Widget" at bounding box center [293, 621] width 65 height 15
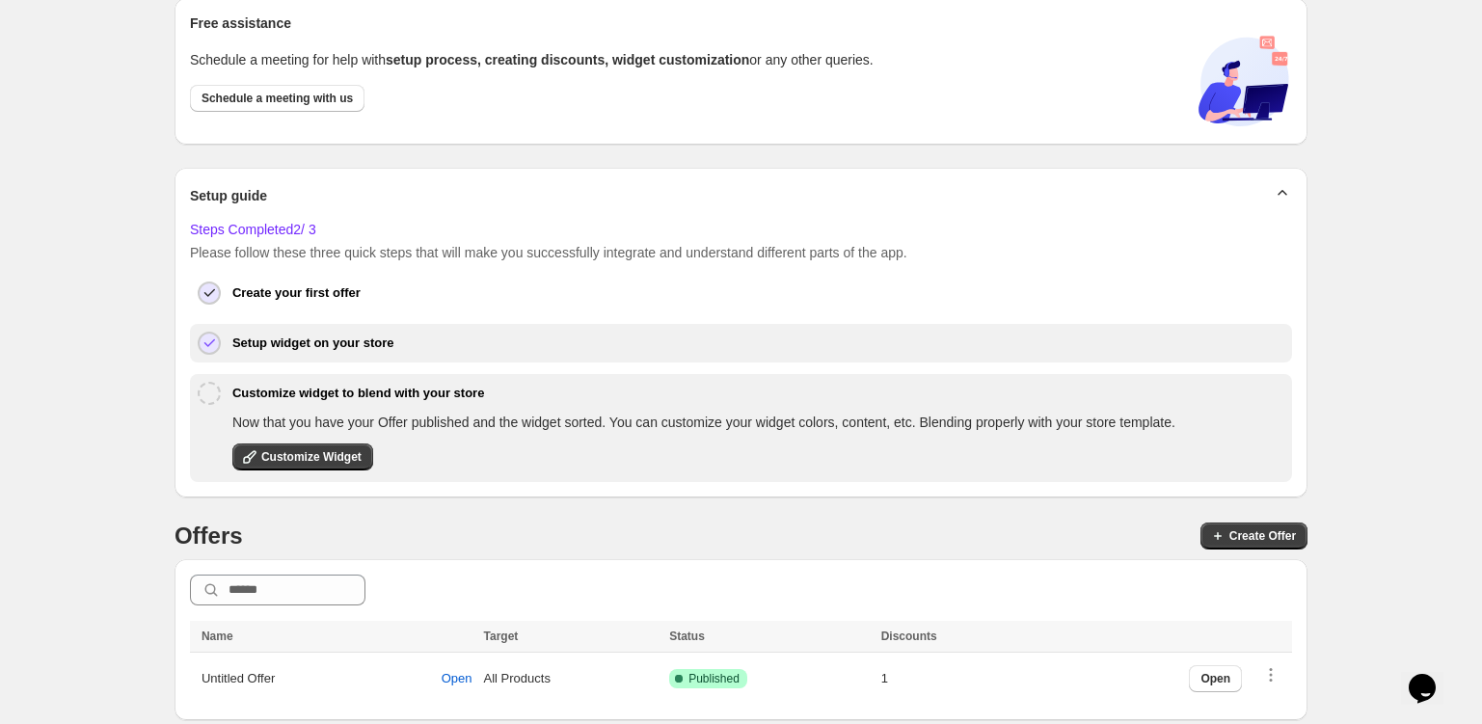
scroll to position [132, 0]
click at [454, 680] on span "Open" at bounding box center [457, 677] width 31 height 15
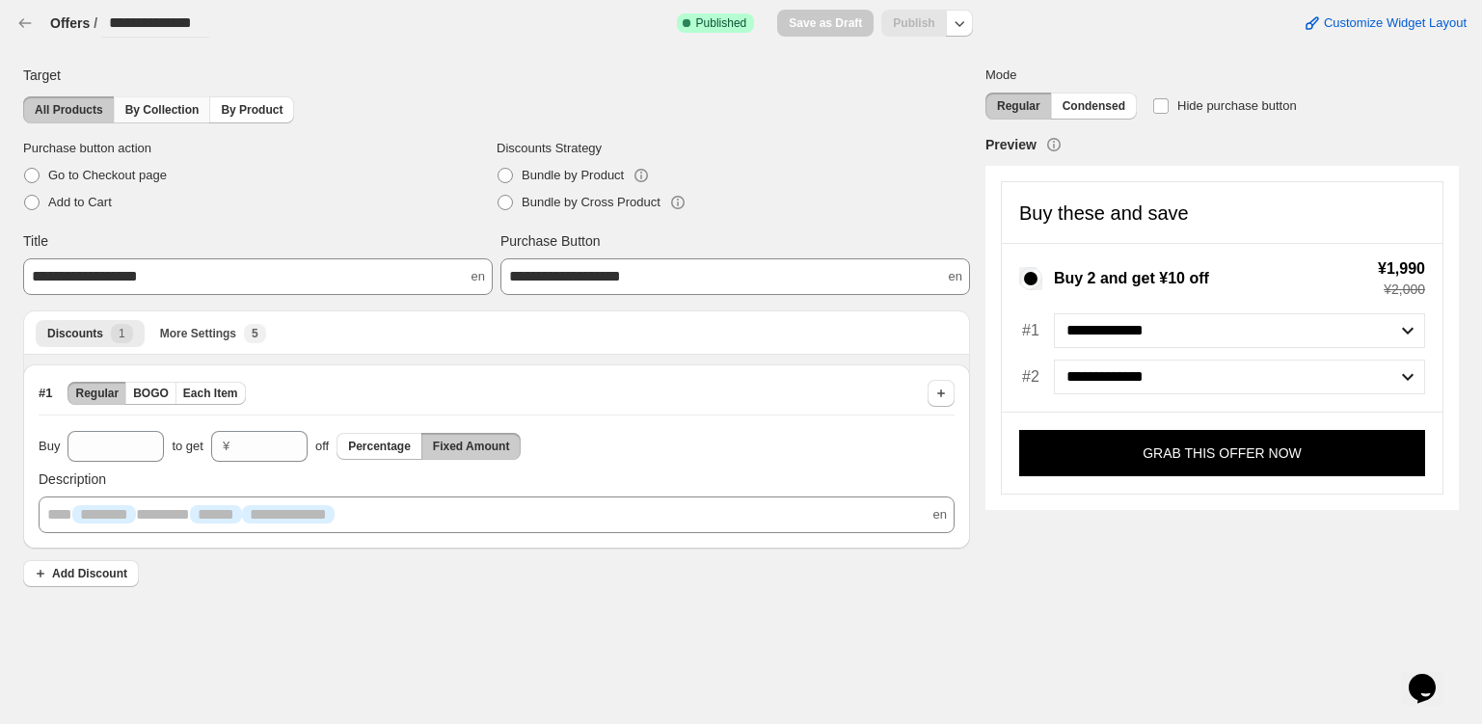
click at [182, 109] on span "By Collection" at bounding box center [162, 109] width 74 height 15
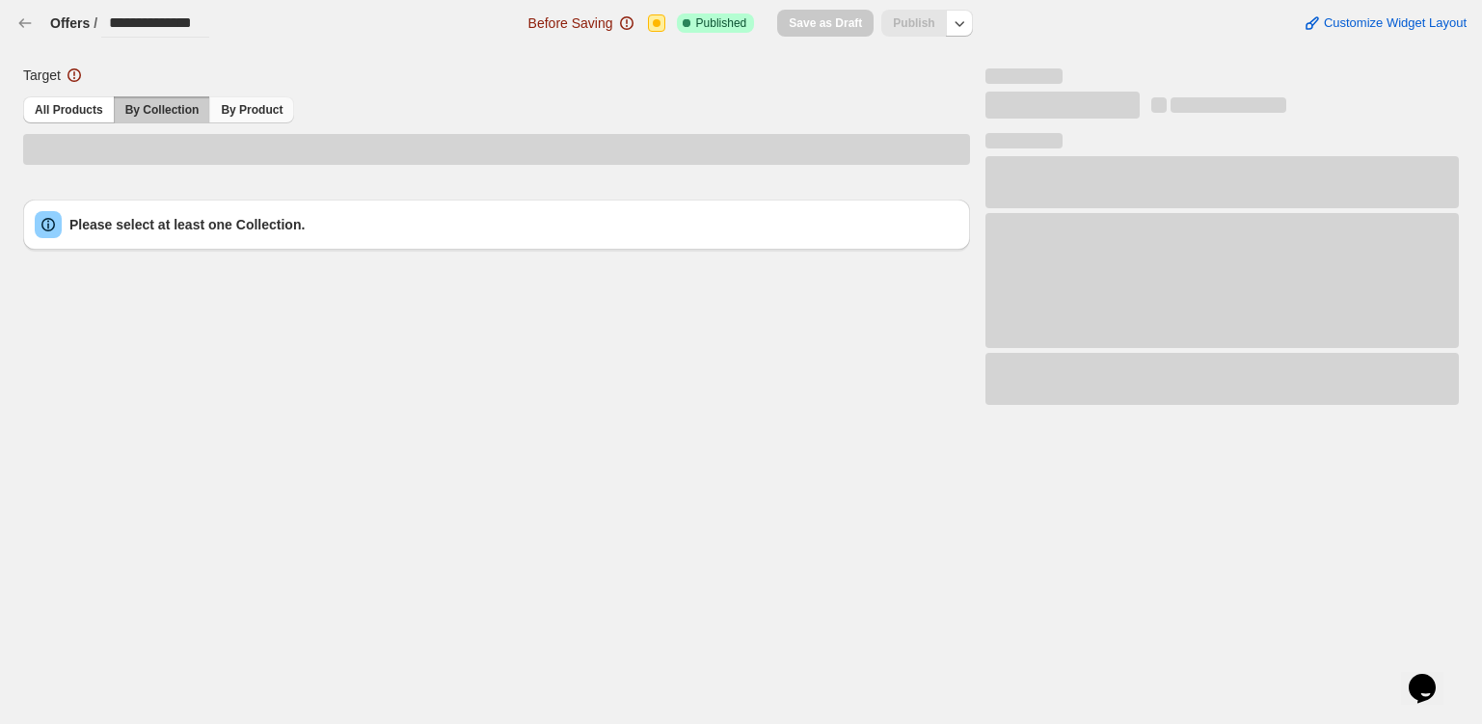
click at [245, 108] on span "By Product" at bounding box center [252, 109] width 62 height 15
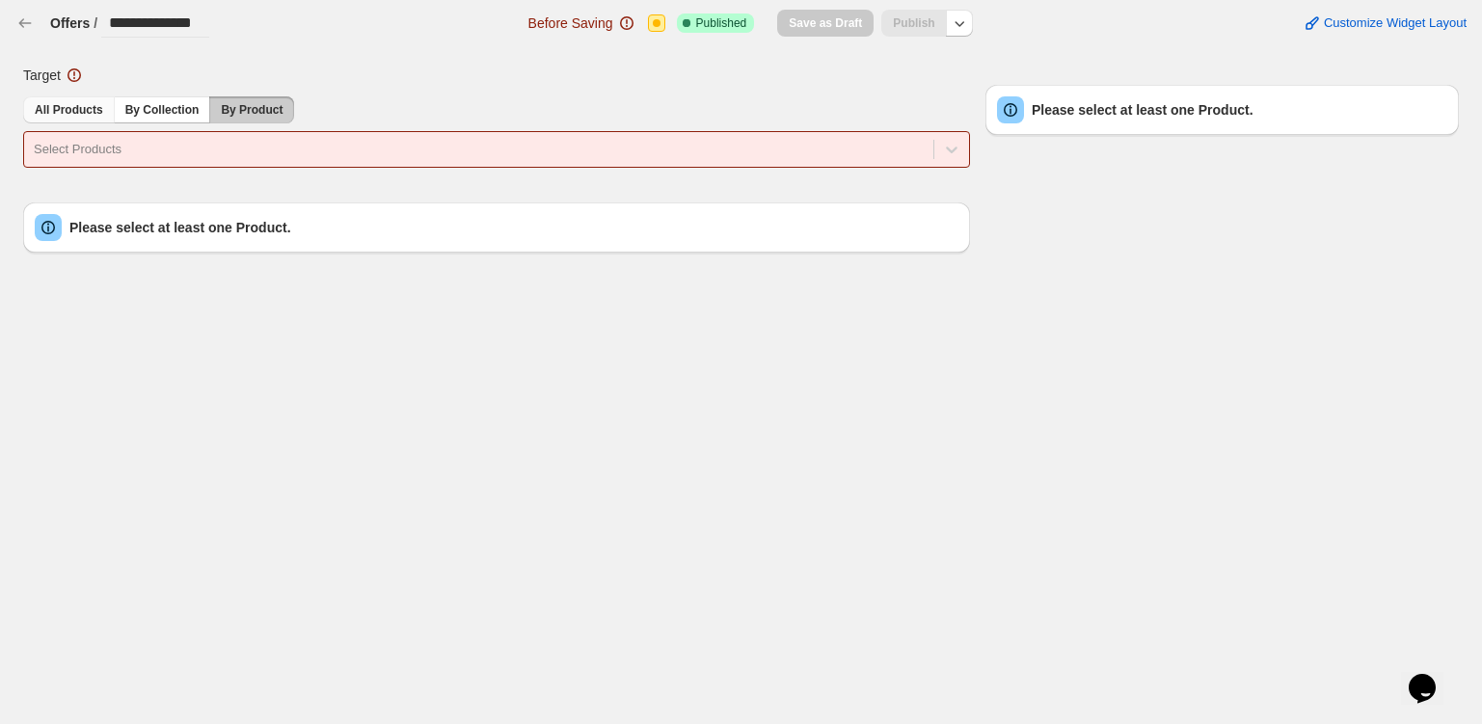
click at [58, 99] on button "All Products" at bounding box center [69, 109] width 92 height 27
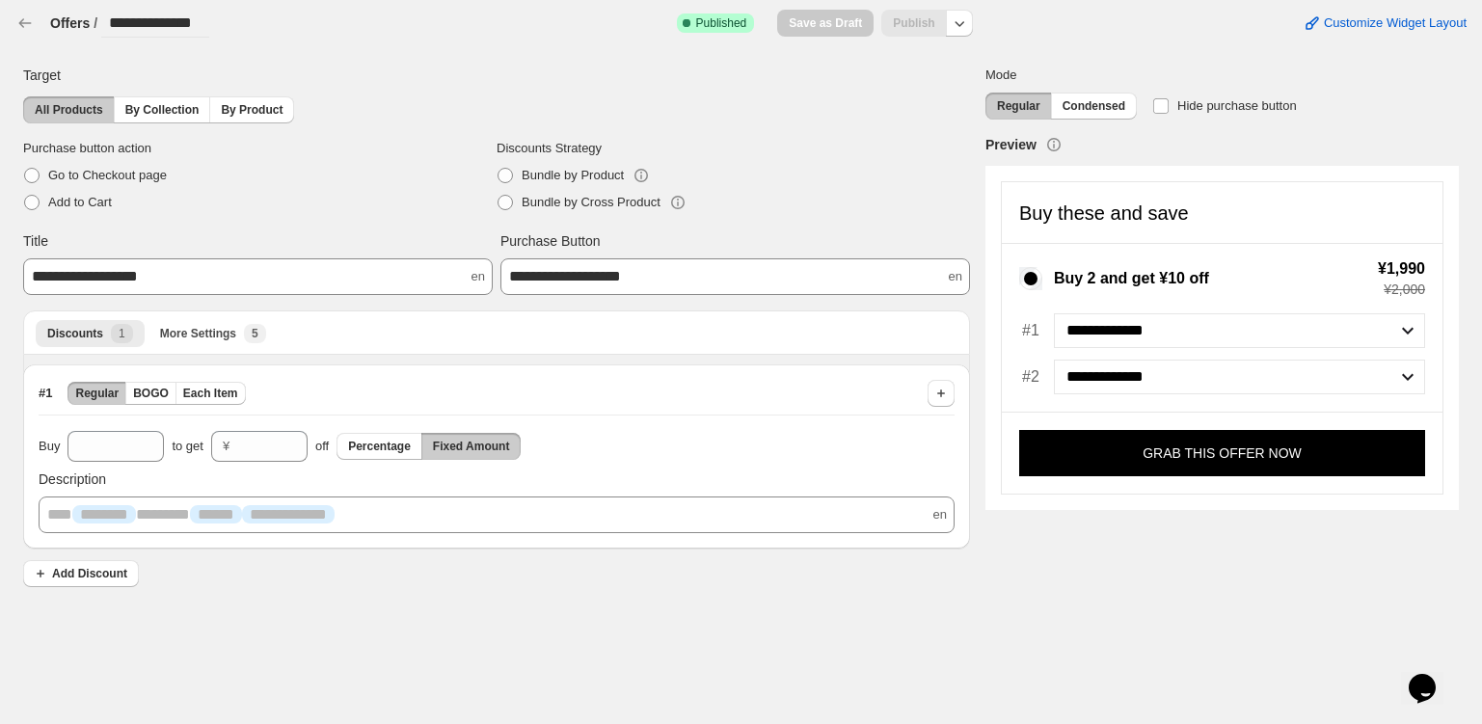
click at [182, 348] on div "Discounts More Settings More views Discounts 1 More Settings New 5 More views" at bounding box center [496, 333] width 947 height 44
click at [203, 330] on span "More Settings" at bounding box center [198, 333] width 76 height 15
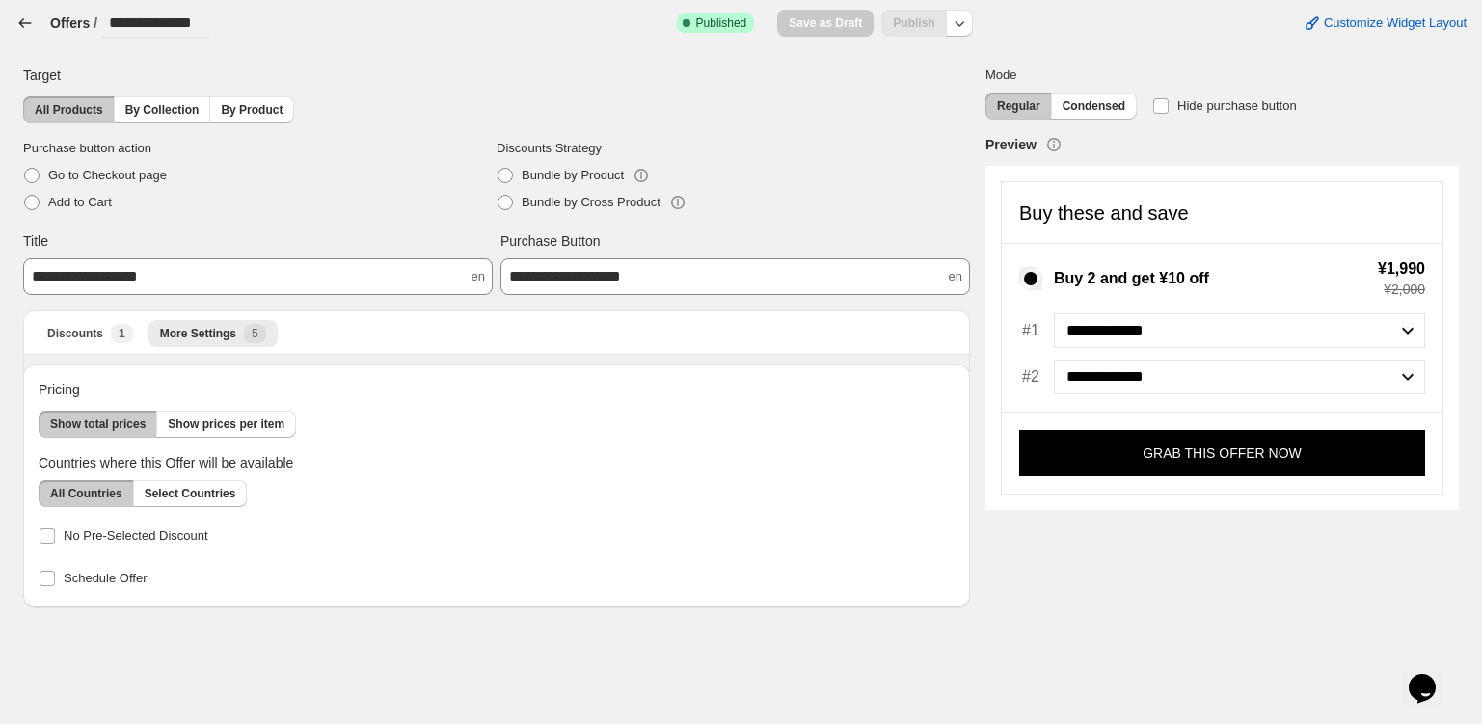
click at [30, 31] on icon "button" at bounding box center [24, 23] width 19 height 19
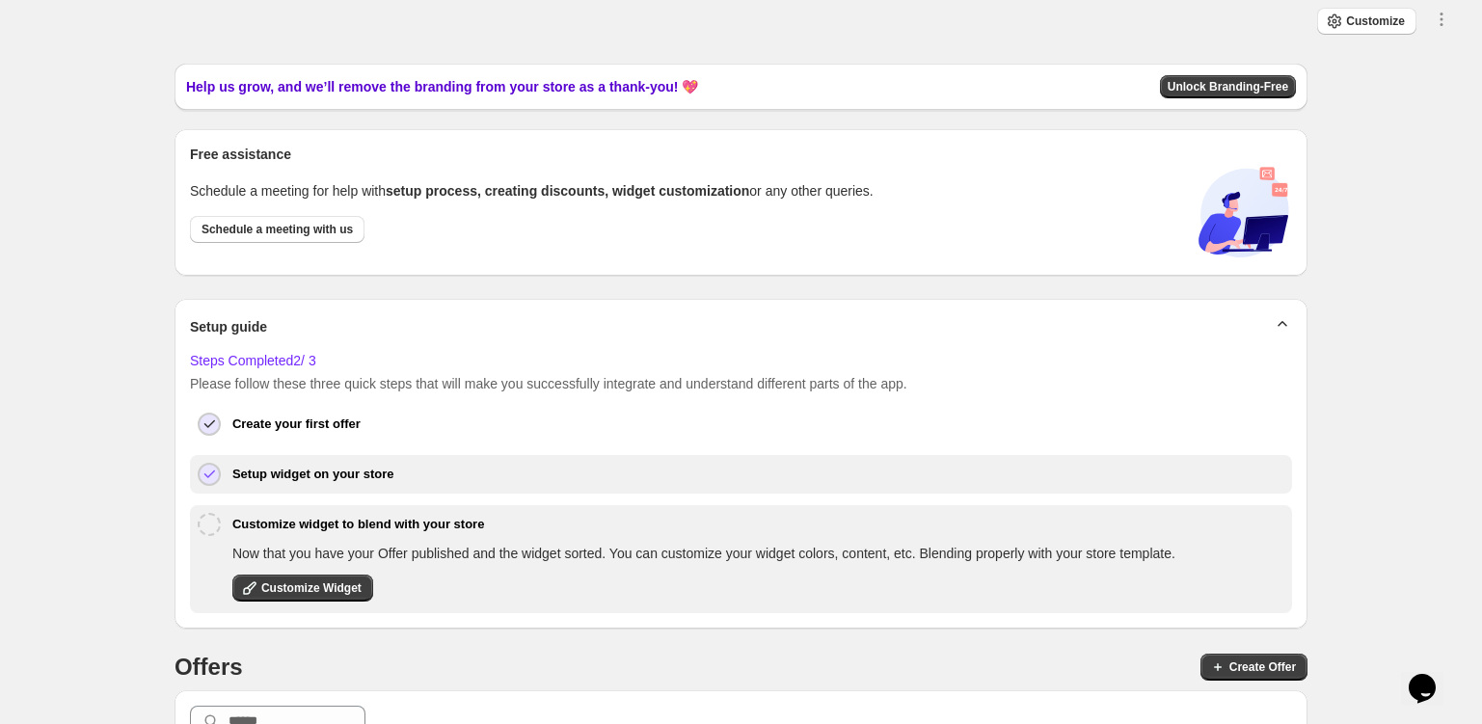
click at [314, 476] on h6 "Setup widget on your store" at bounding box center [313, 474] width 162 height 19
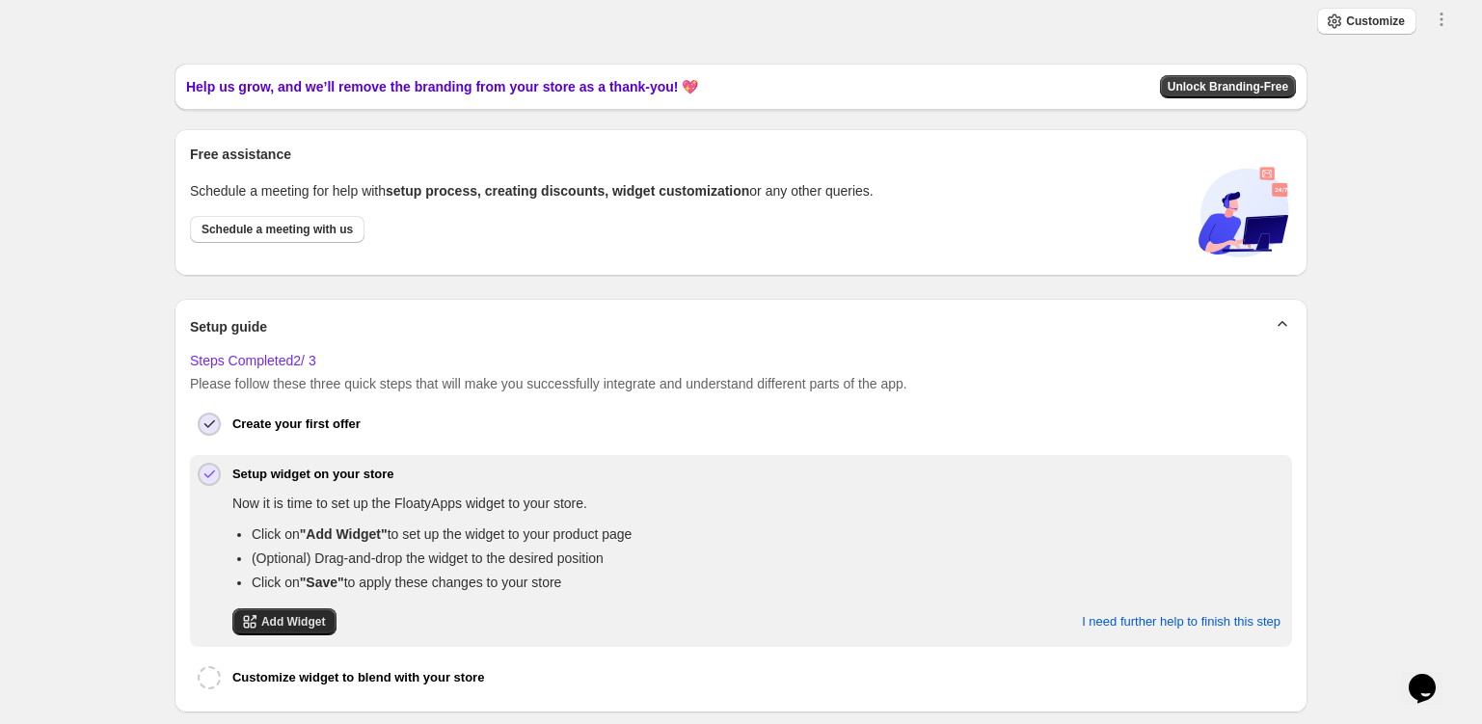
click at [294, 617] on span "Add Widget" at bounding box center [293, 621] width 65 height 15
drag, startPoint x: 289, startPoint y: 635, endPoint x: 277, endPoint y: 587, distance: 48.9
click at [289, 634] on div "Close Confirm. I have installed it You have clicked "Add Widget" and follow its…" at bounding box center [741, 570] width 1102 height 153
click at [276, 620] on span "Add Widget" at bounding box center [293, 621] width 65 height 15
click at [276, 614] on span "Add Widget" at bounding box center [293, 621] width 65 height 15
